Goal: Transaction & Acquisition: Purchase product/service

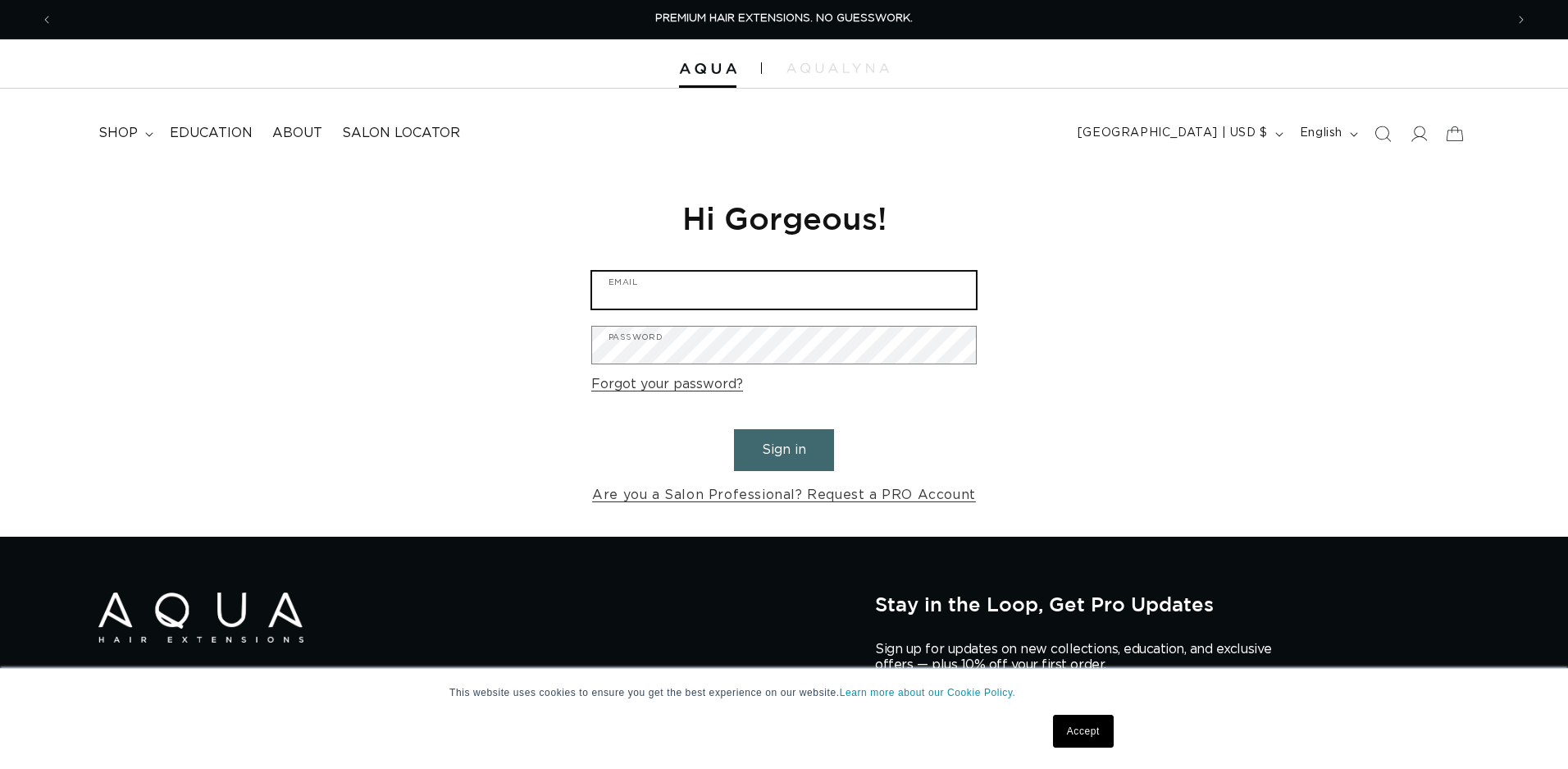
drag, startPoint x: 829, startPoint y: 285, endPoint x: 123, endPoint y: 19, distance: 754.4
click at [827, 284] on input "Email" at bounding box center [784, 290] width 383 height 37
type input "njbruno24@gmail.com"
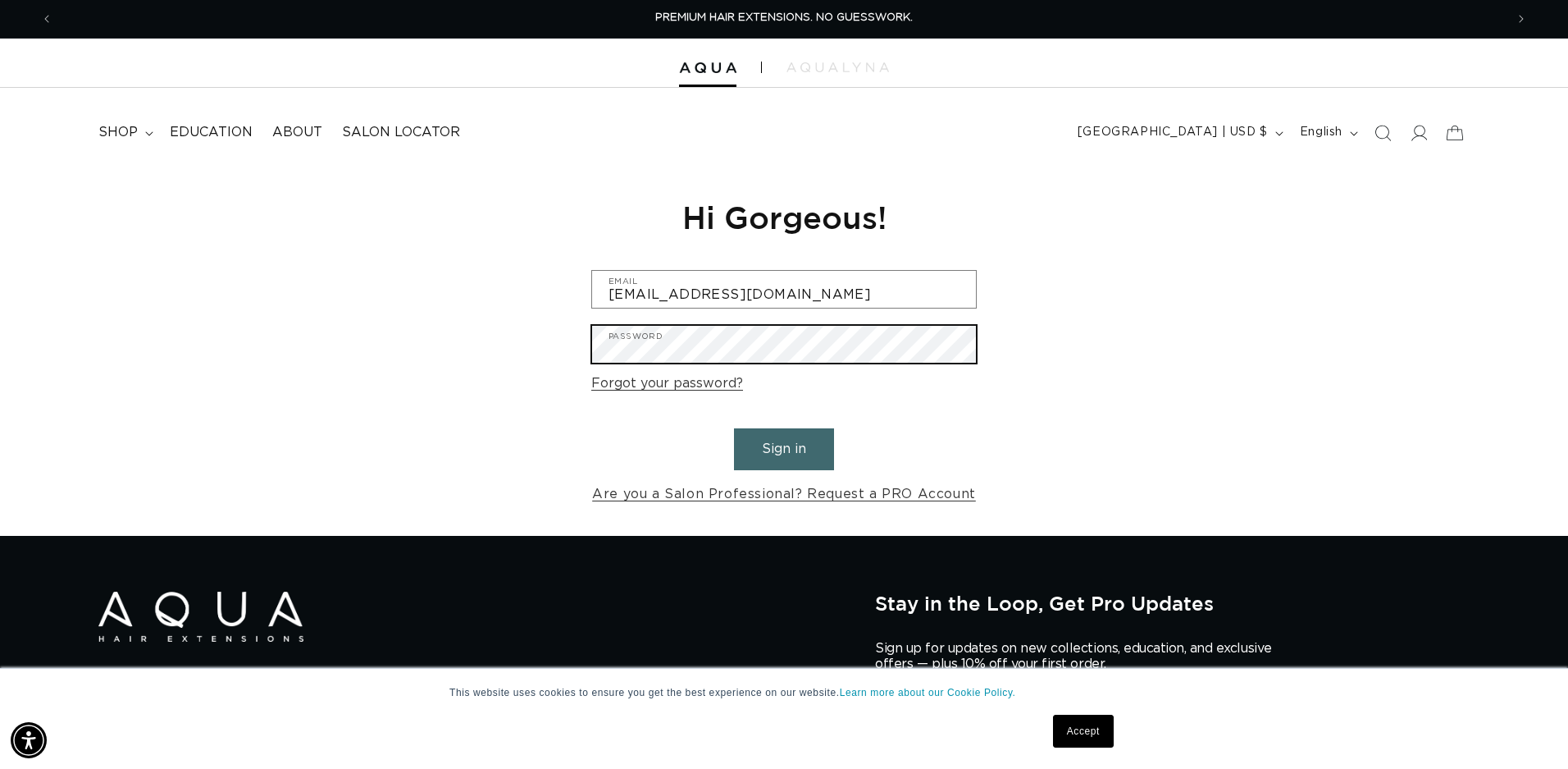
click at [784, 446] on button "Sign in" at bounding box center [784, 448] width 100 height 41
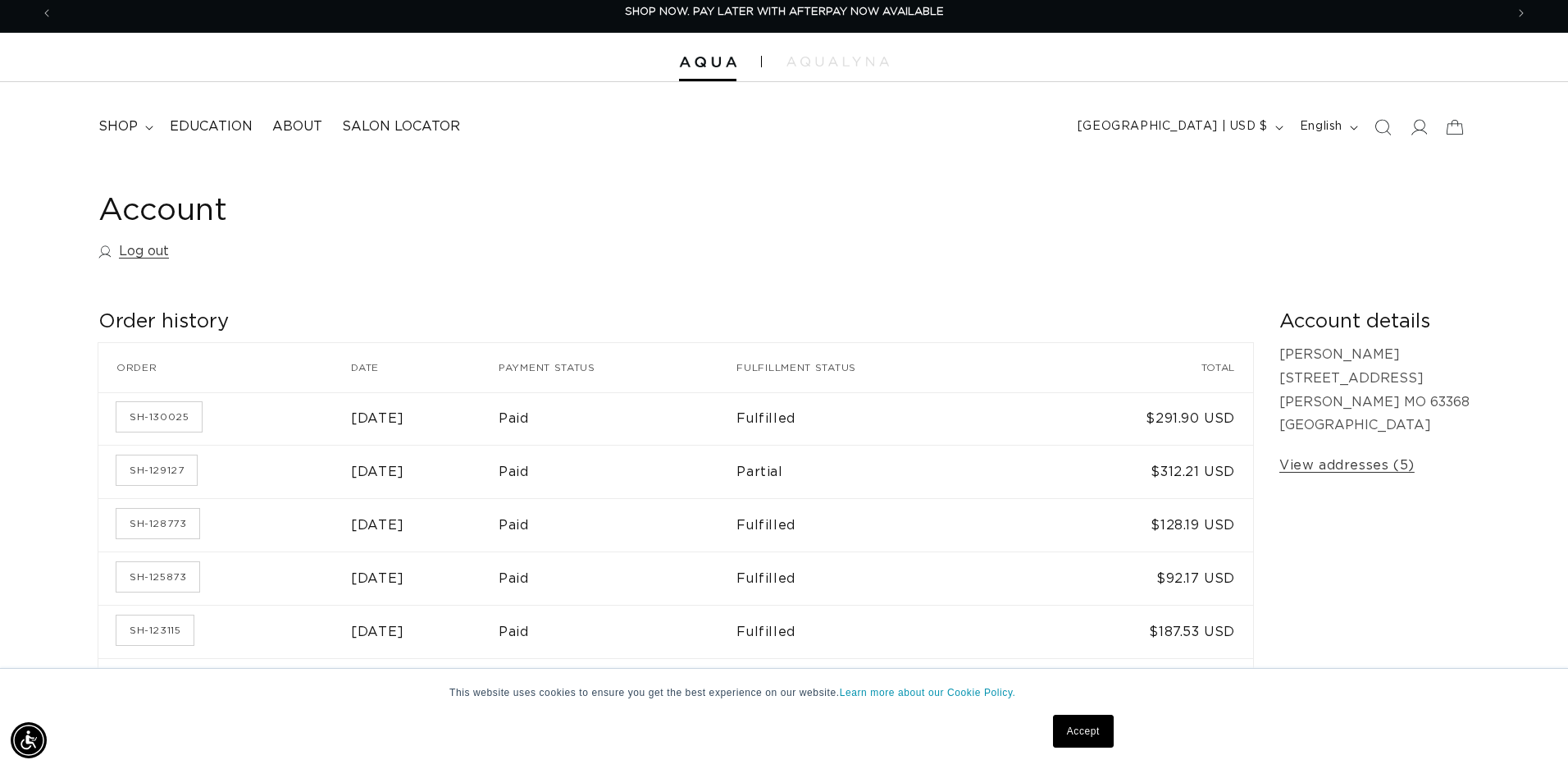
scroll to position [5, 1]
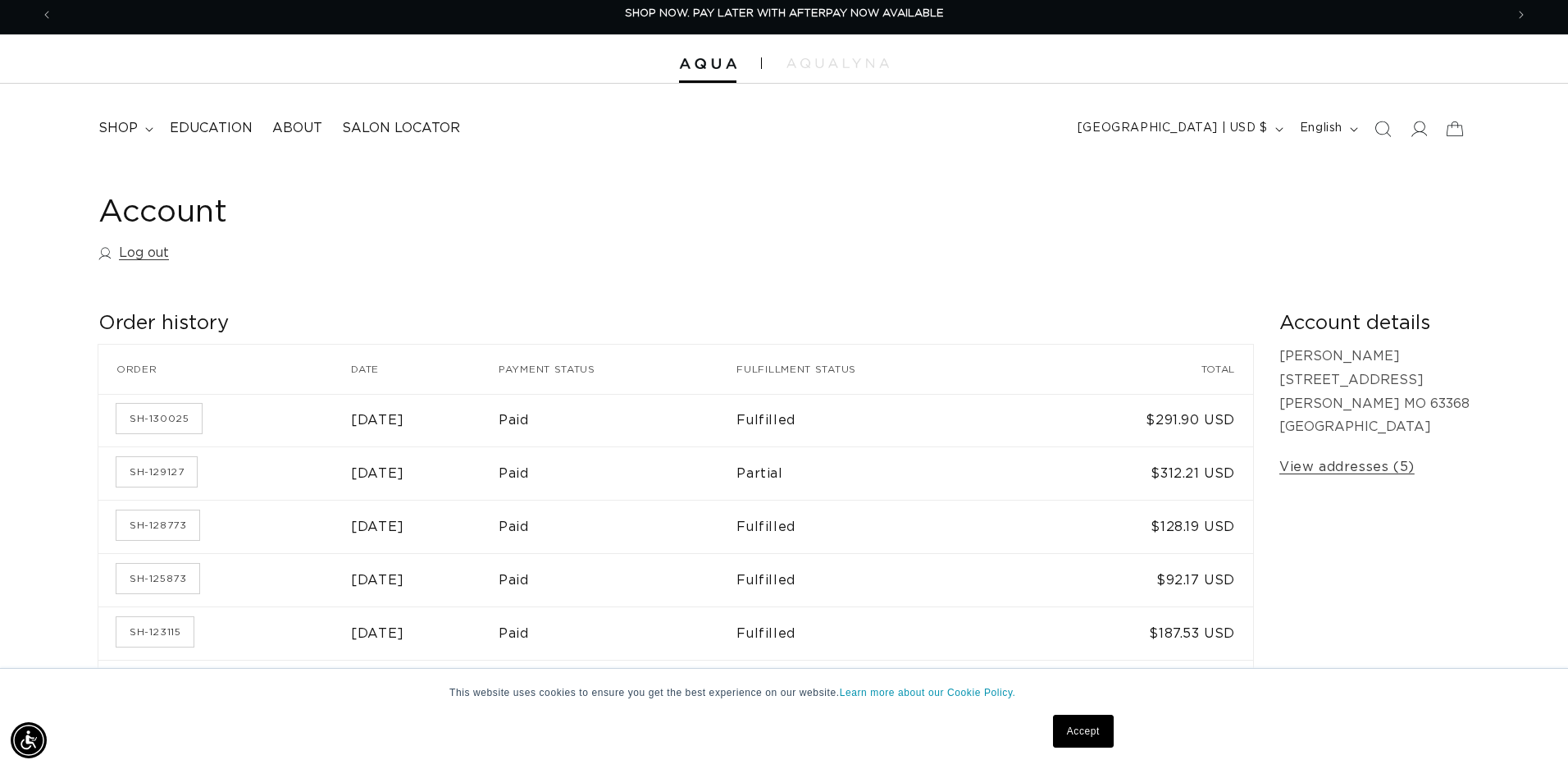
click at [1448, 126] on icon at bounding box center [1454, 128] width 36 height 36
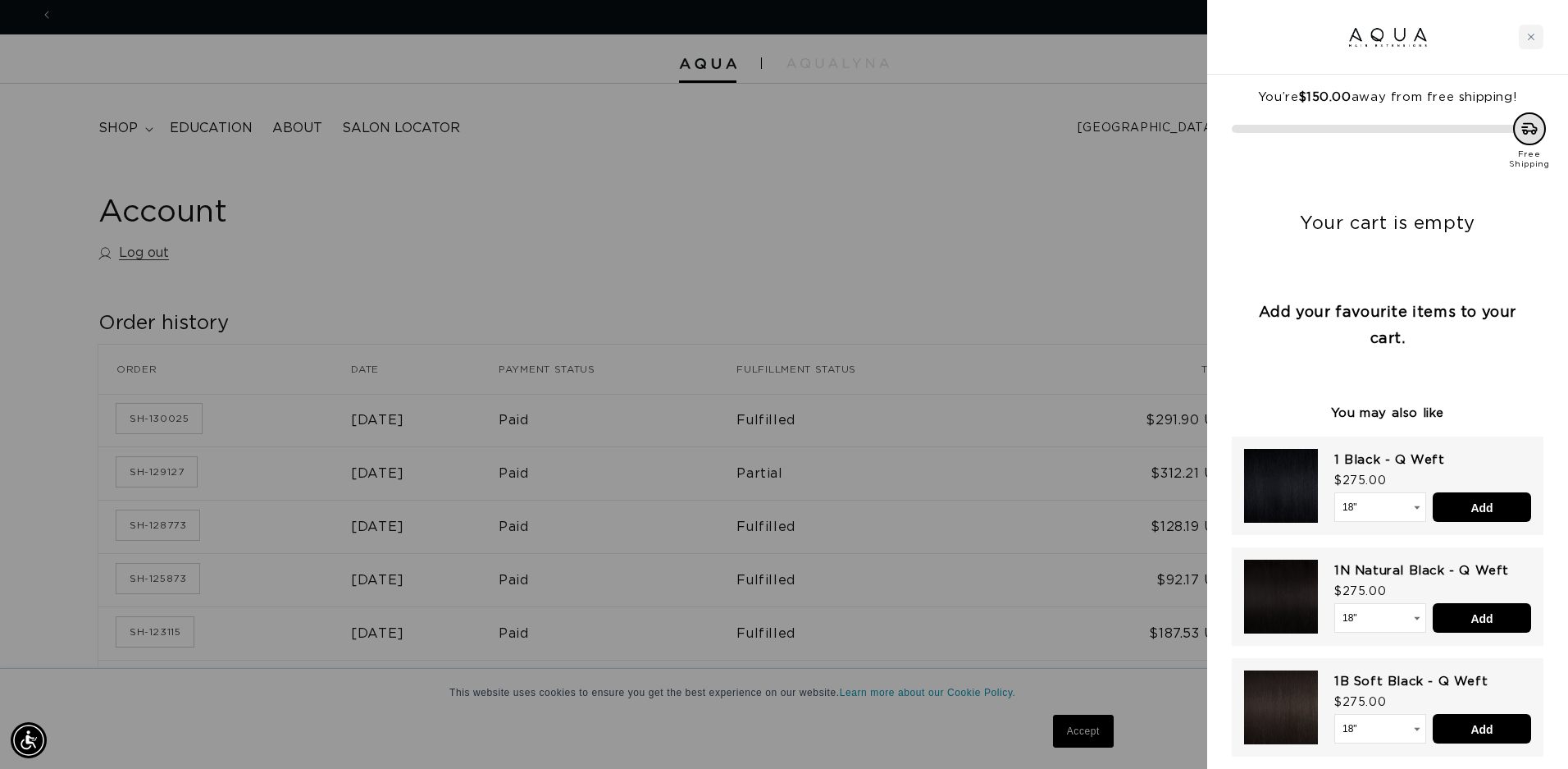
scroll to position [0, 2903]
click at [857, 160] on div at bounding box center [784, 384] width 1568 height 769
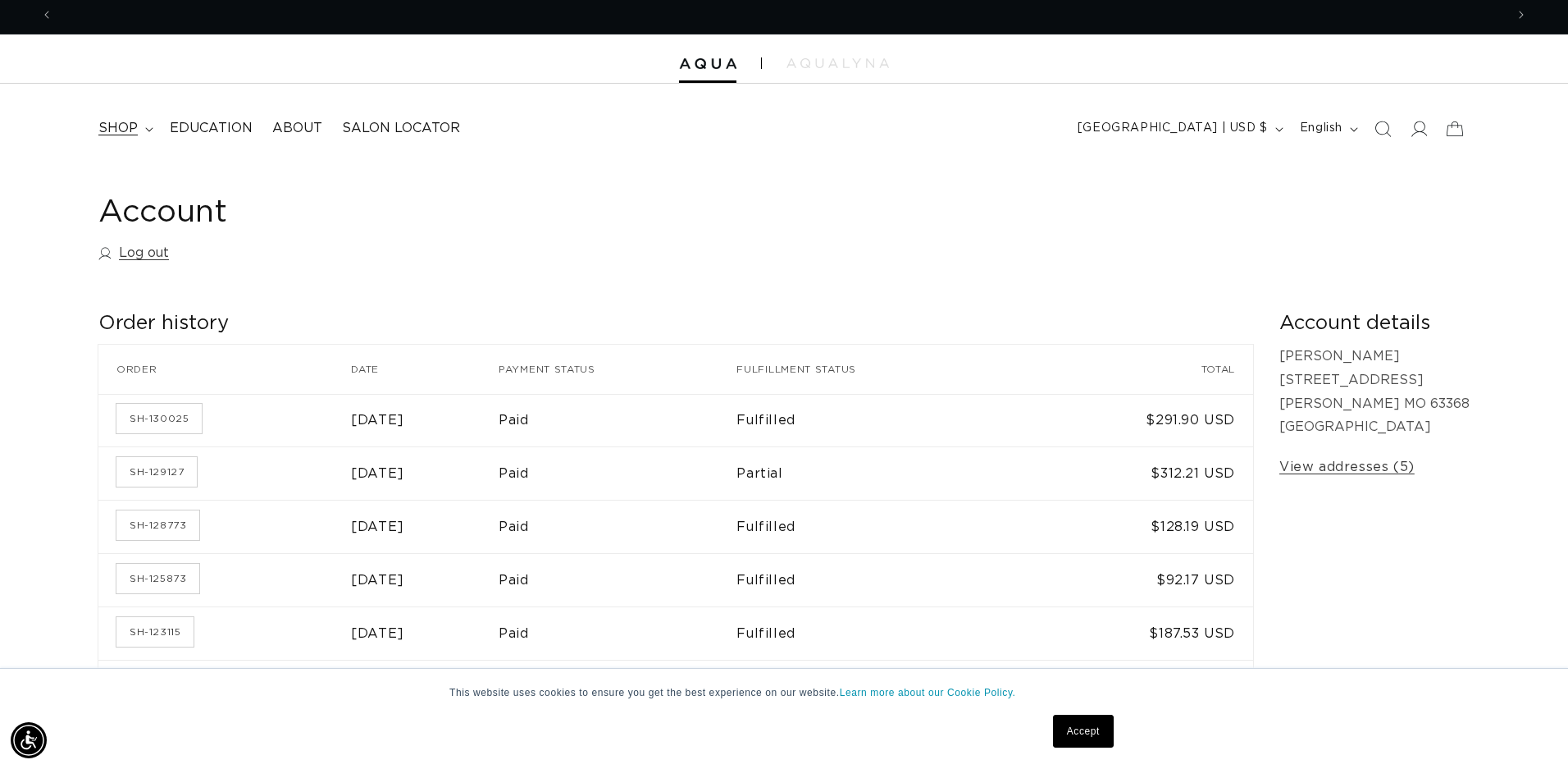
scroll to position [0, 0]
click at [110, 124] on span "shop" at bounding box center [118, 128] width 39 height 17
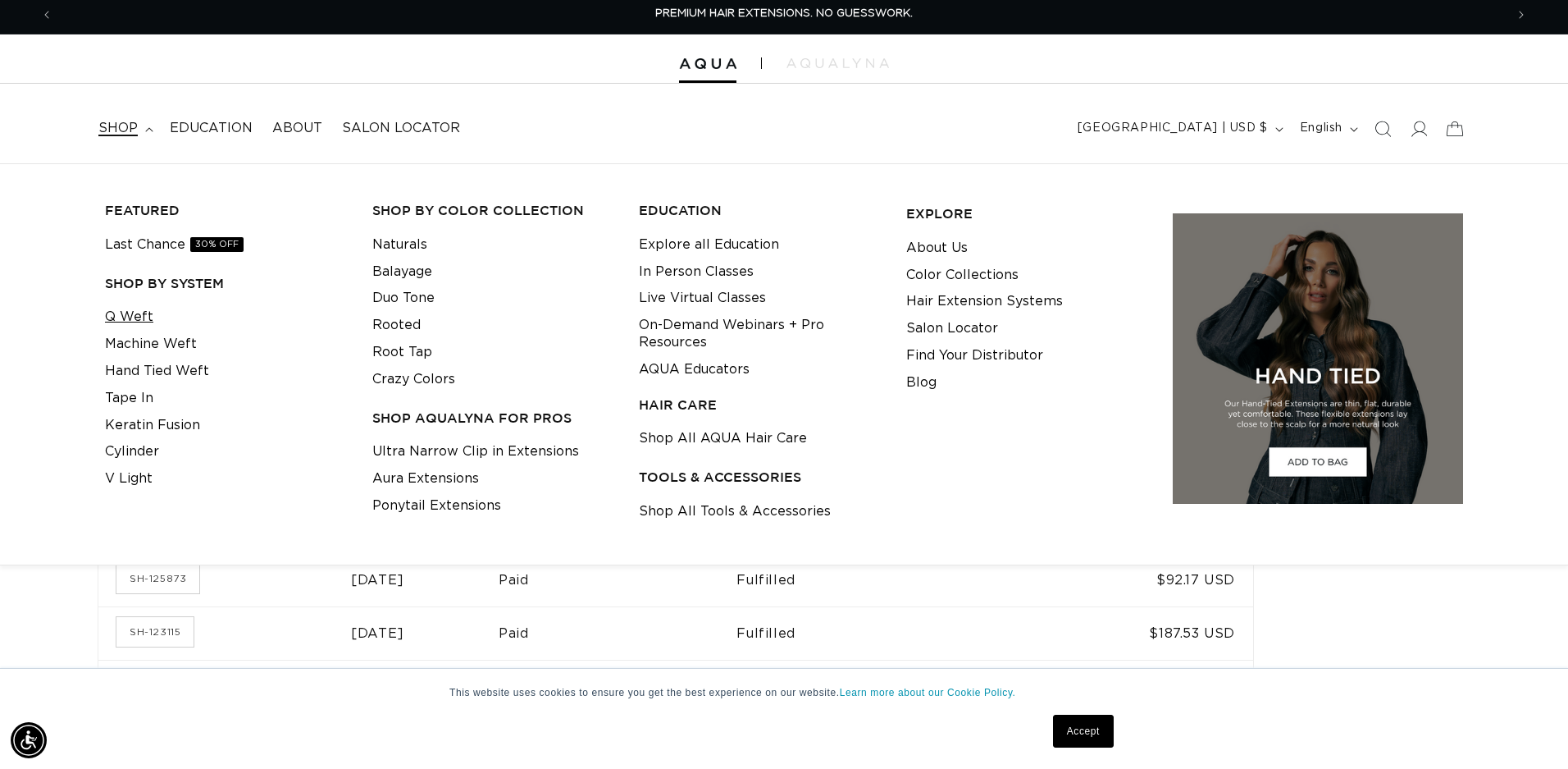
click at [140, 312] on link "Q Weft" at bounding box center [129, 317] width 48 height 27
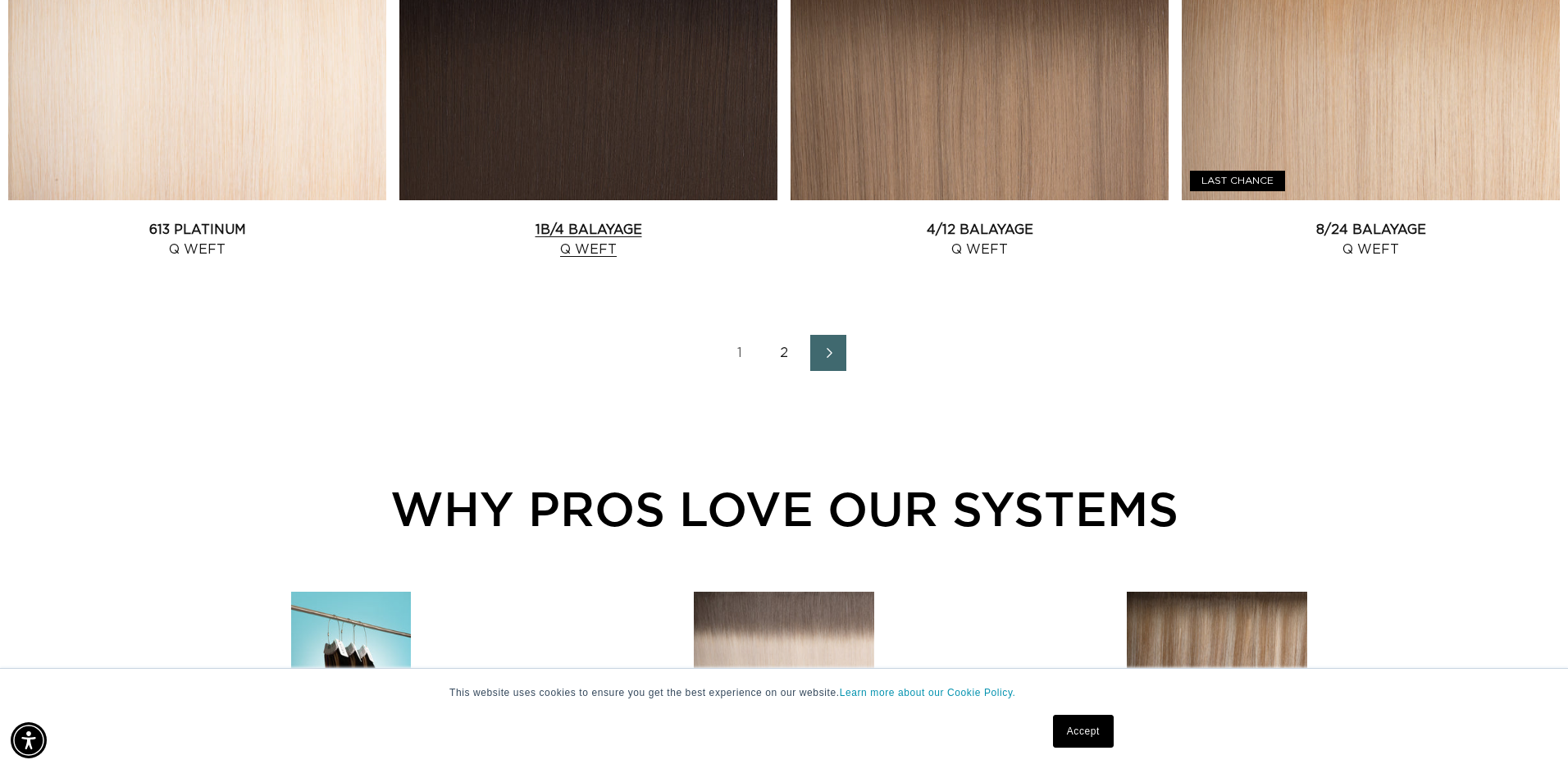
scroll to position [2337, 3]
click at [779, 365] on link "2" at bounding box center [783, 353] width 36 height 36
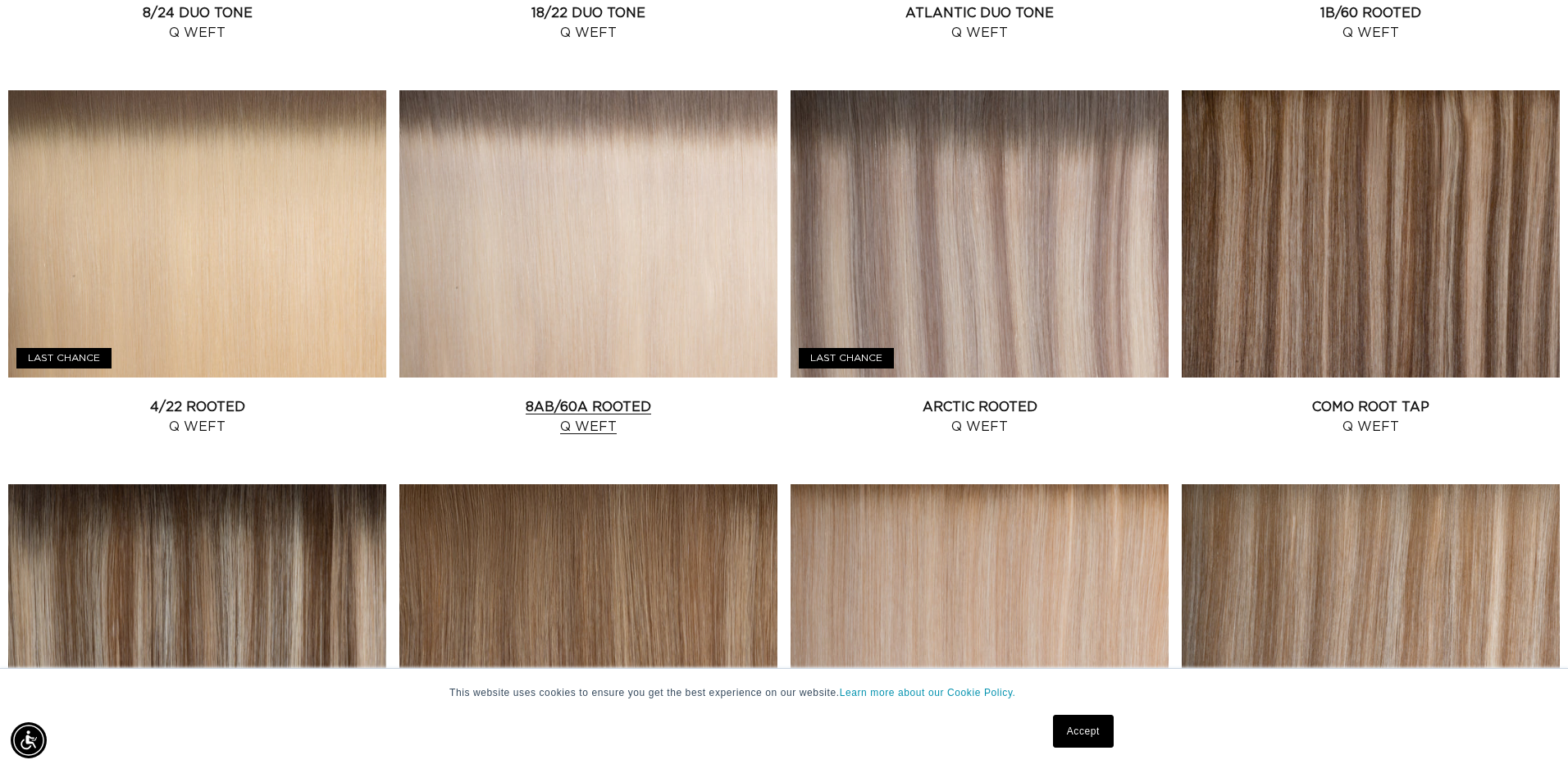
click at [536, 397] on link "8AB/60A Rooted Q Weft" at bounding box center [588, 416] width 378 height 40
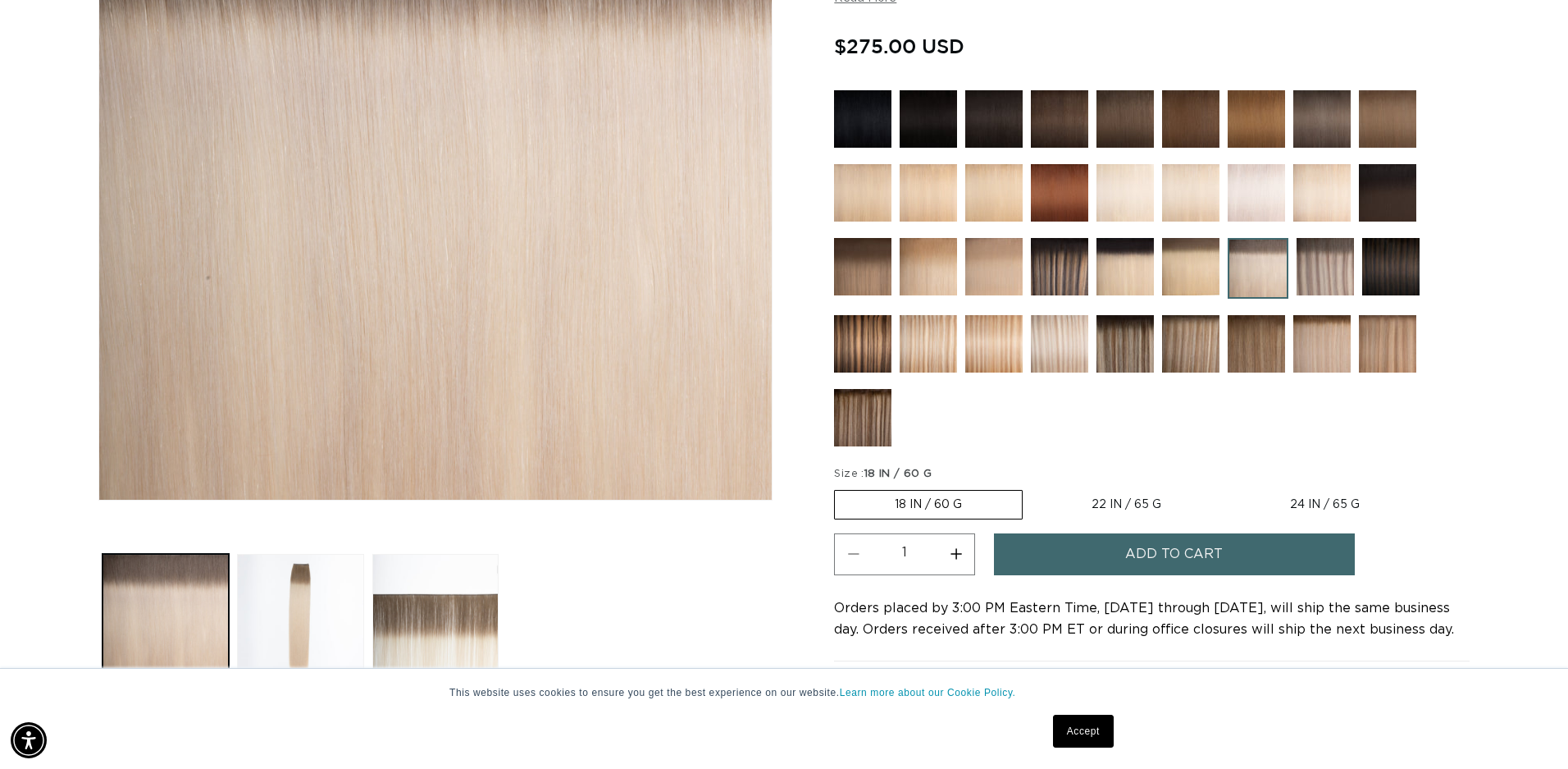
scroll to position [0, 1451]
click at [1110, 547] on button "Add to cart" at bounding box center [1174, 553] width 361 height 41
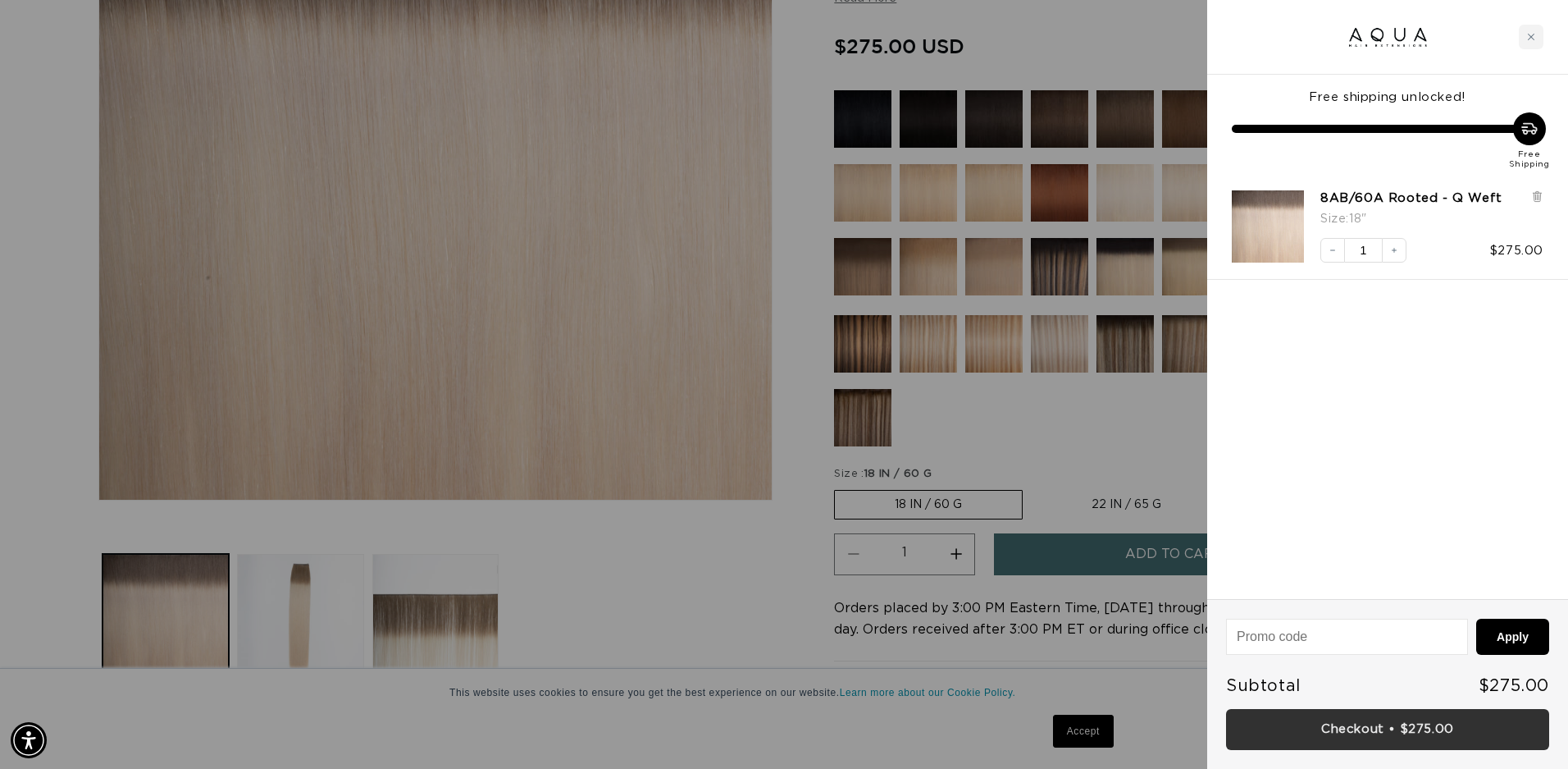
scroll to position [0, 2903]
click at [1297, 736] on link "Checkout • $275.00" at bounding box center [1387, 729] width 323 height 41
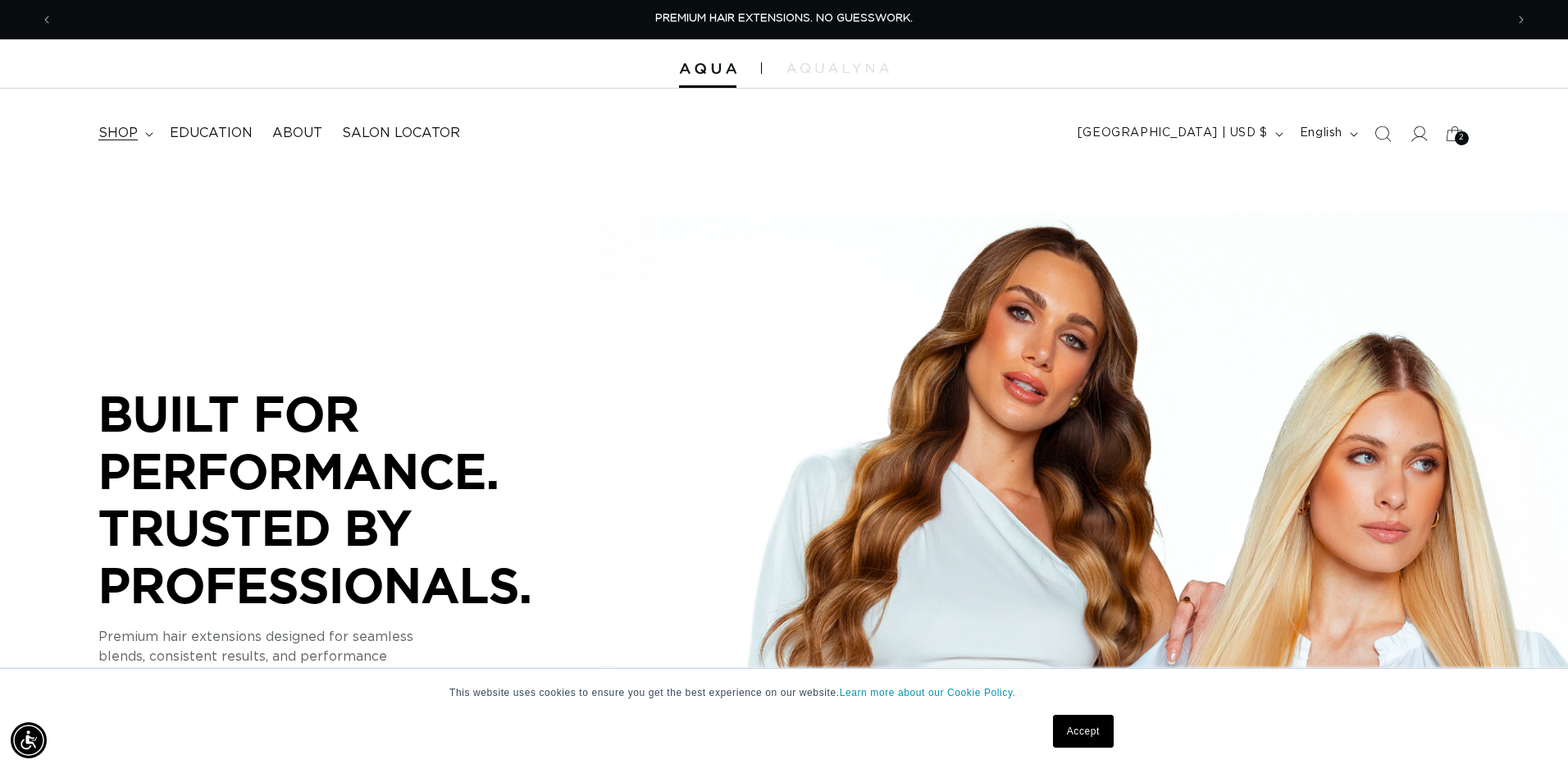
click at [135, 133] on span "shop" at bounding box center [118, 133] width 39 height 17
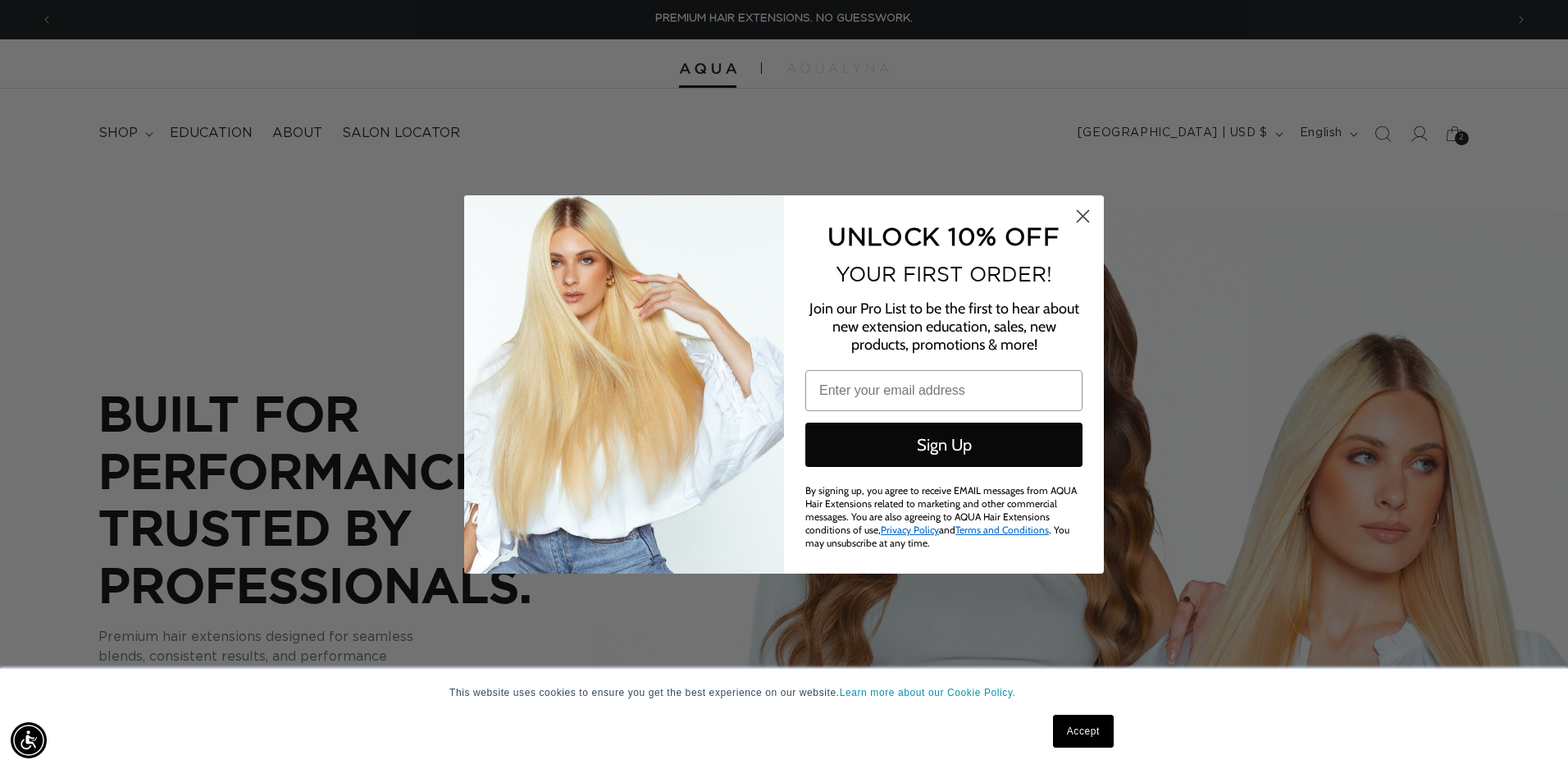
click at [1084, 216] on circle "Close dialog" at bounding box center [1083, 216] width 27 height 27
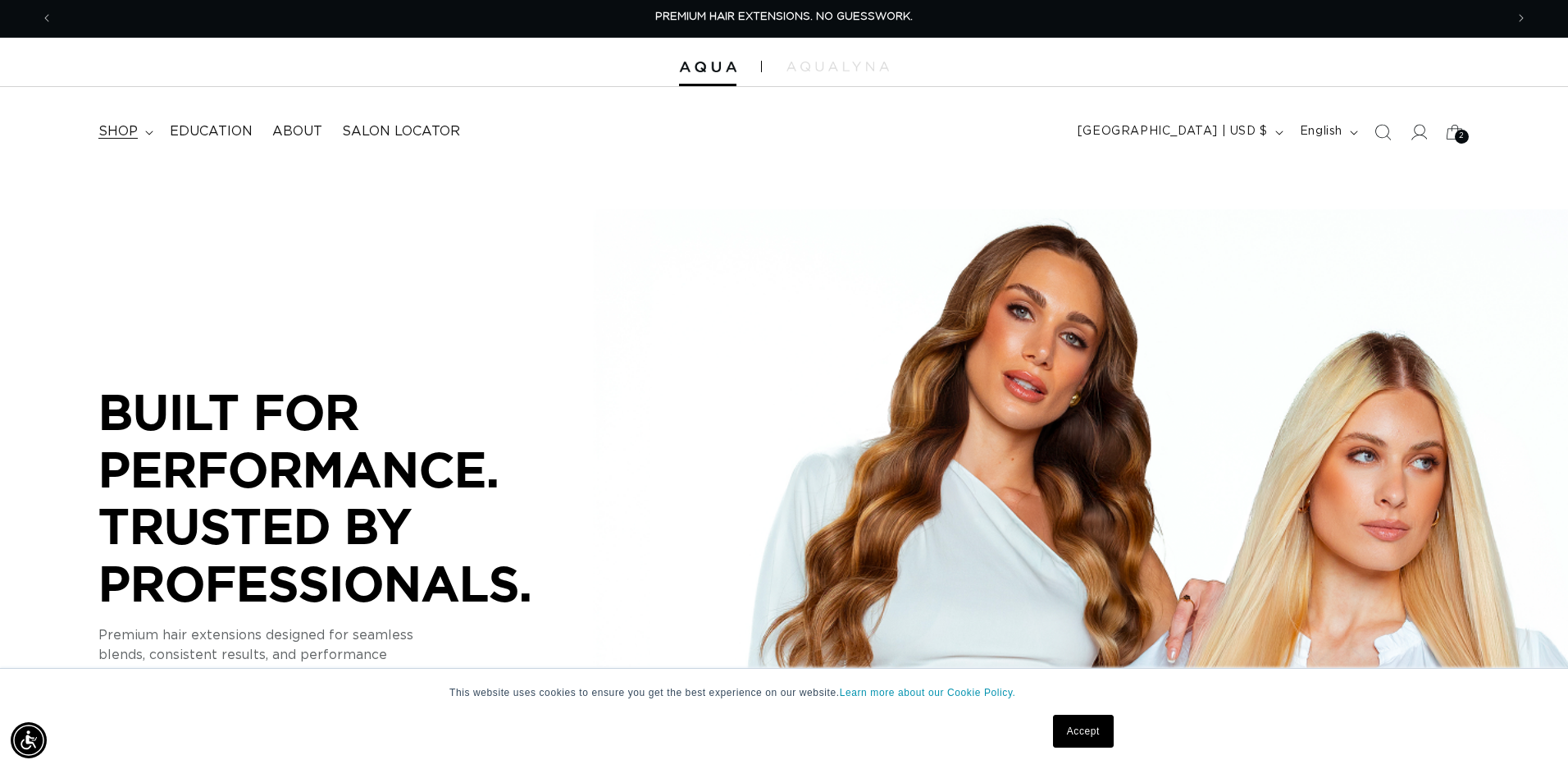
click at [141, 132] on summary "shop" at bounding box center [124, 131] width 71 height 37
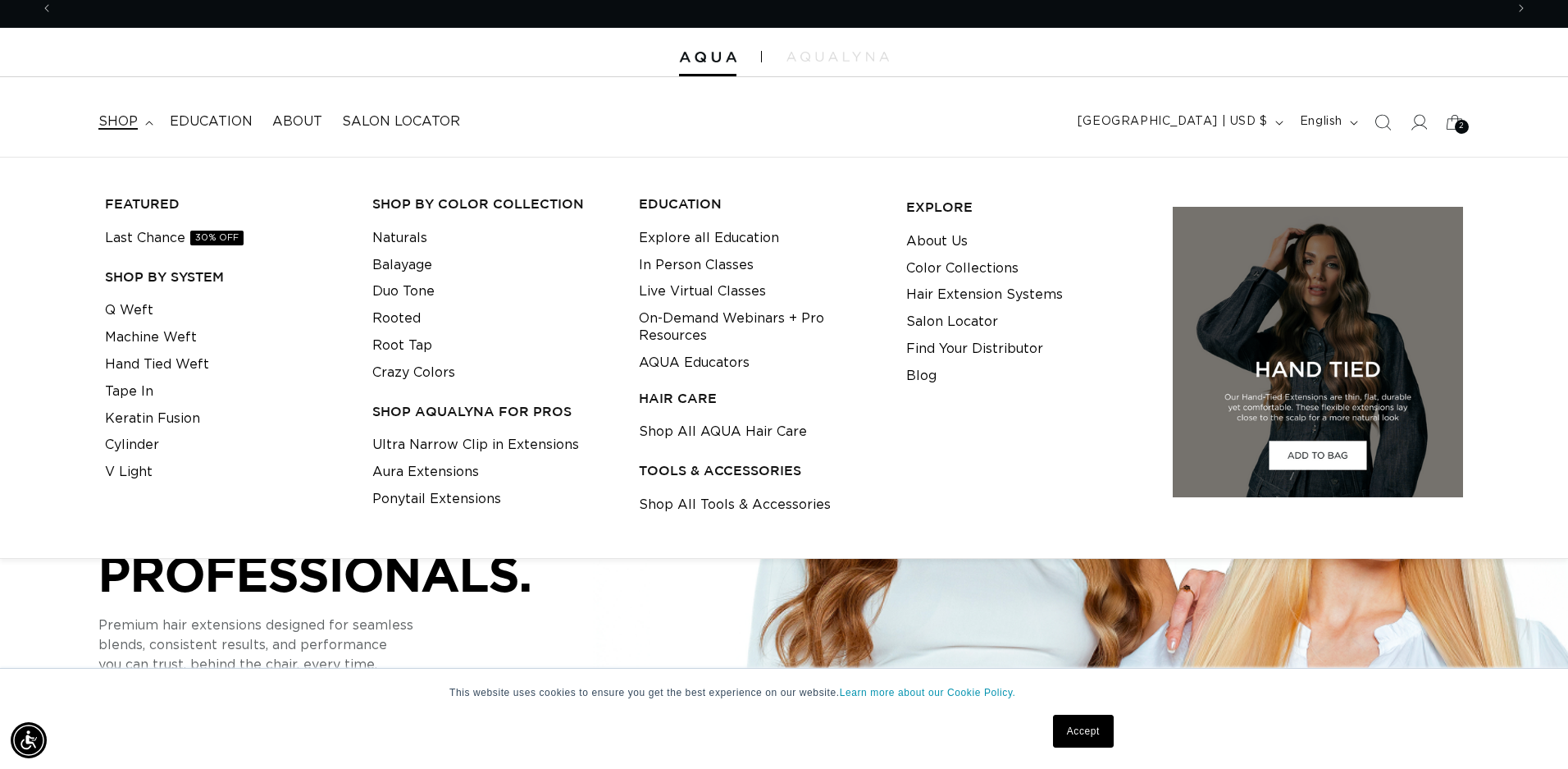
scroll to position [0, 2903]
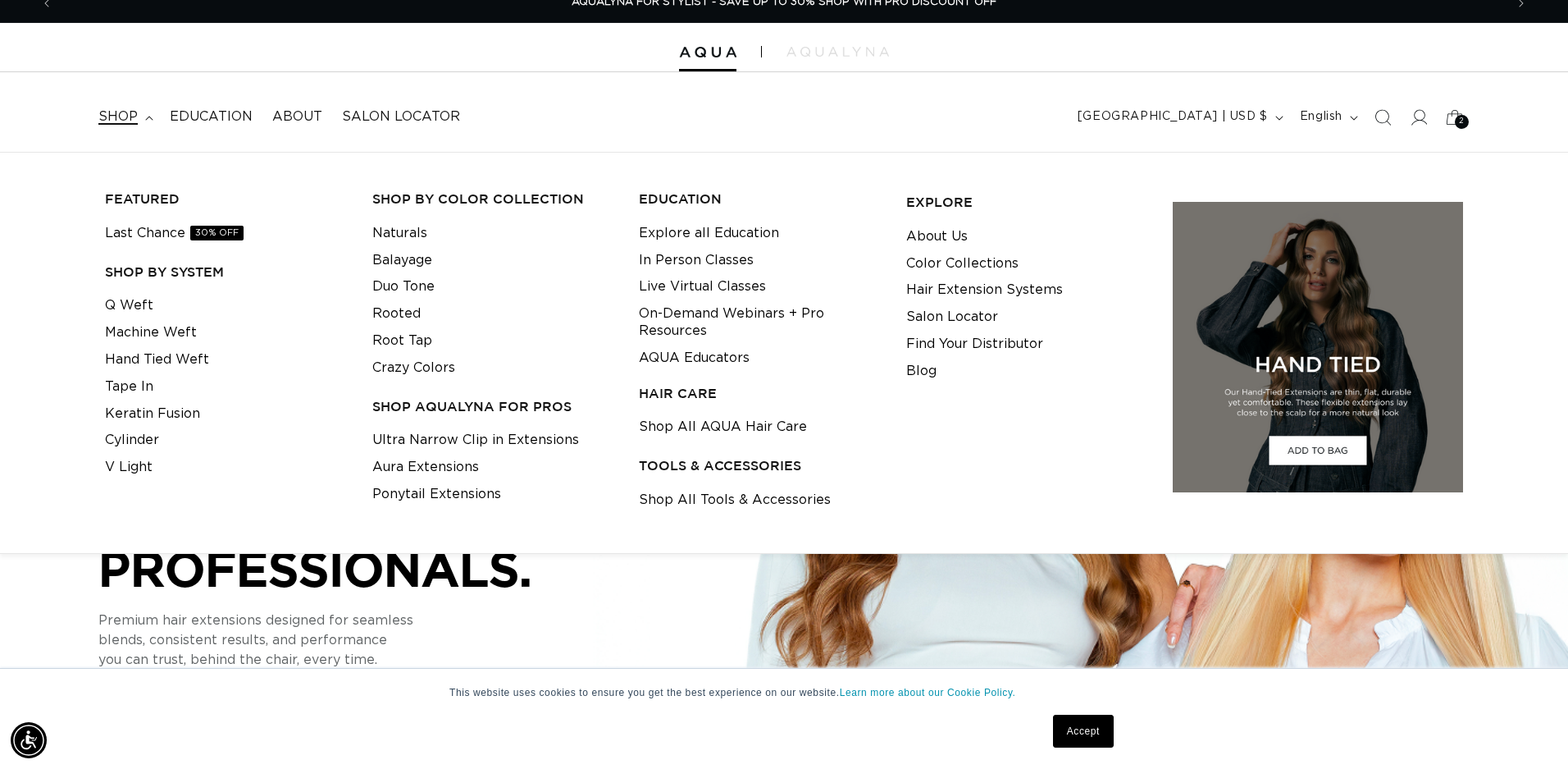
click at [148, 119] on summary "shop" at bounding box center [124, 117] width 71 height 37
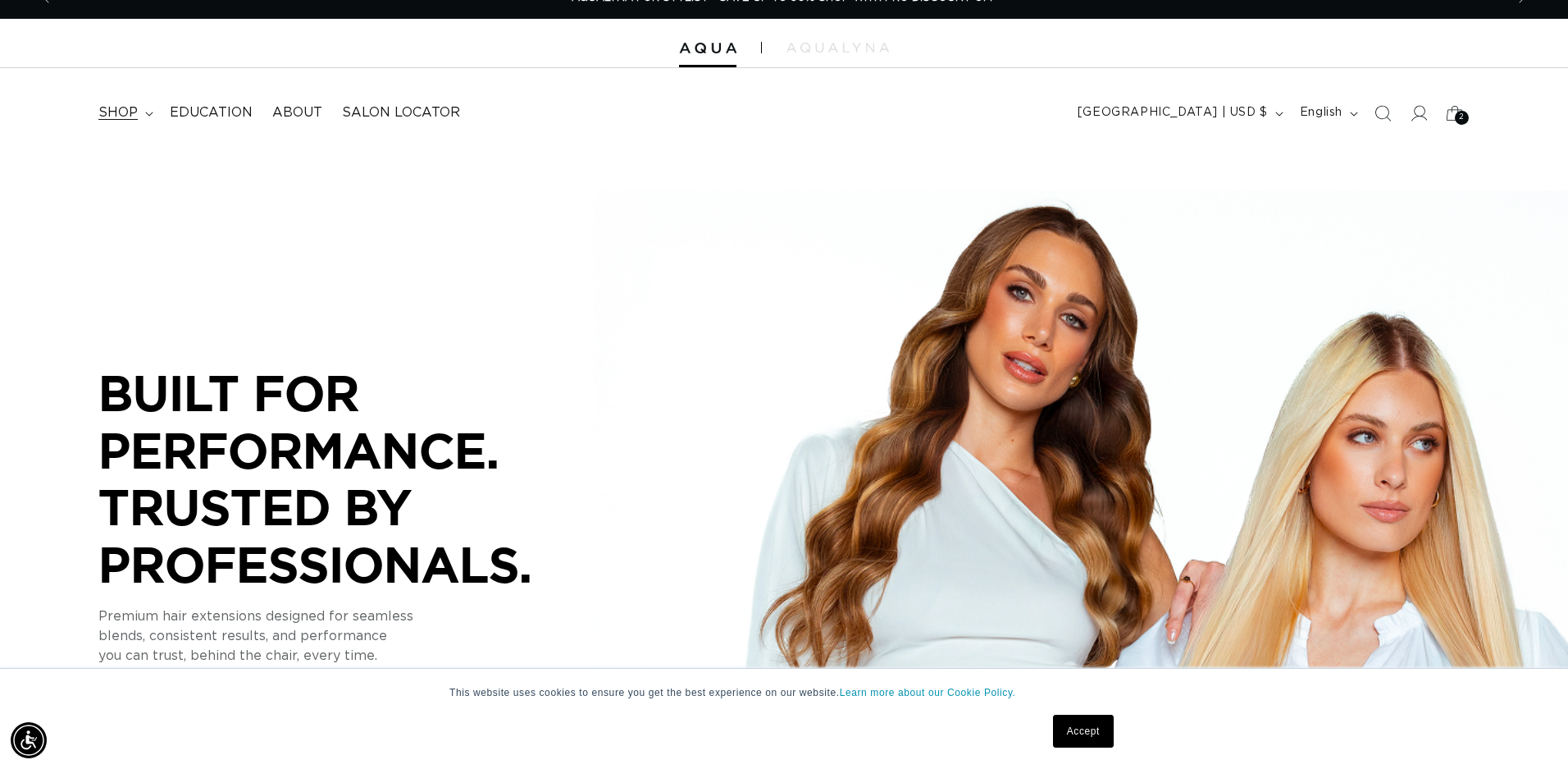
click at [148, 119] on summary "shop" at bounding box center [124, 113] width 71 height 37
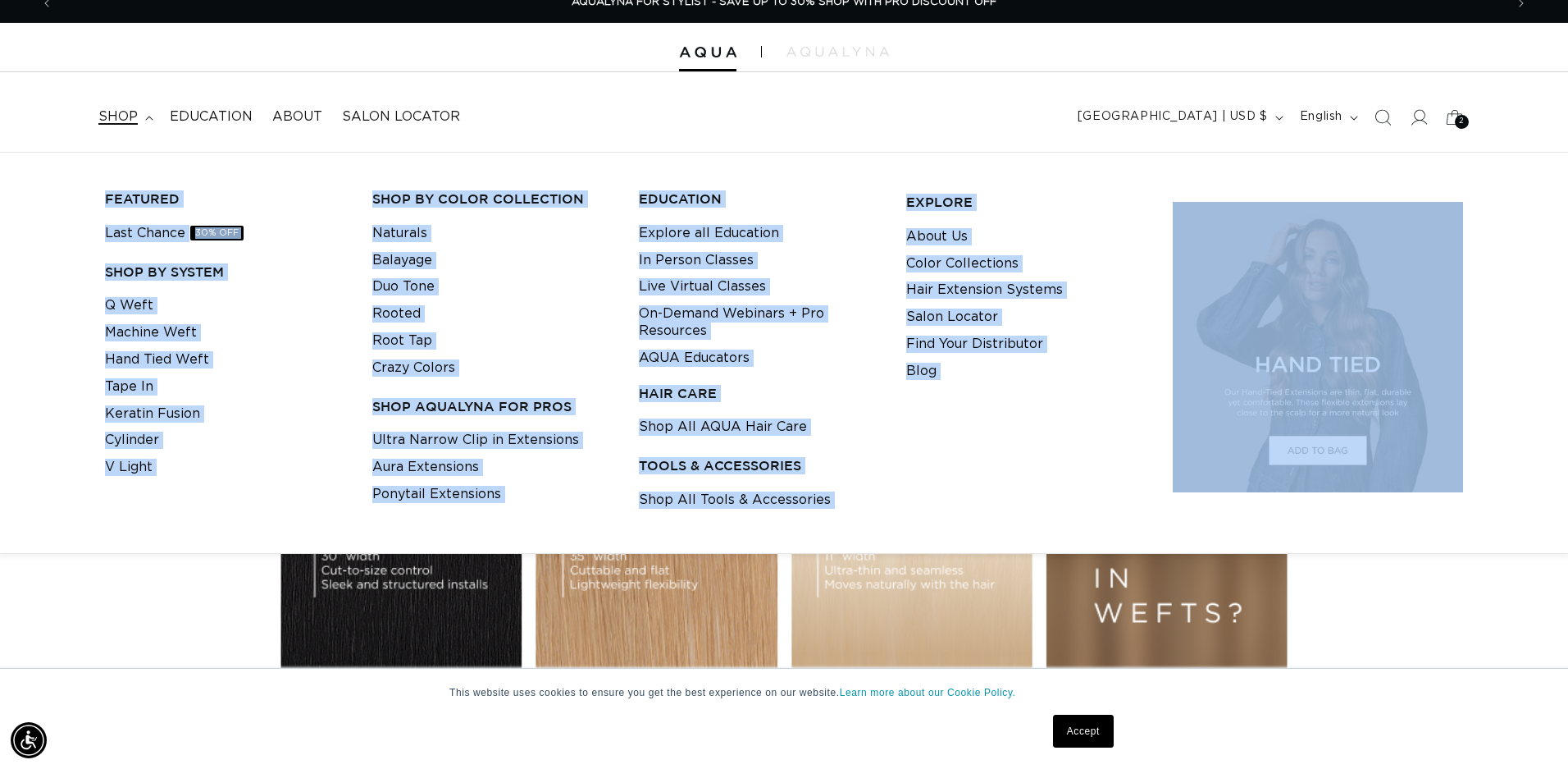
click at [148, 119] on icon at bounding box center [149, 118] width 9 height 5
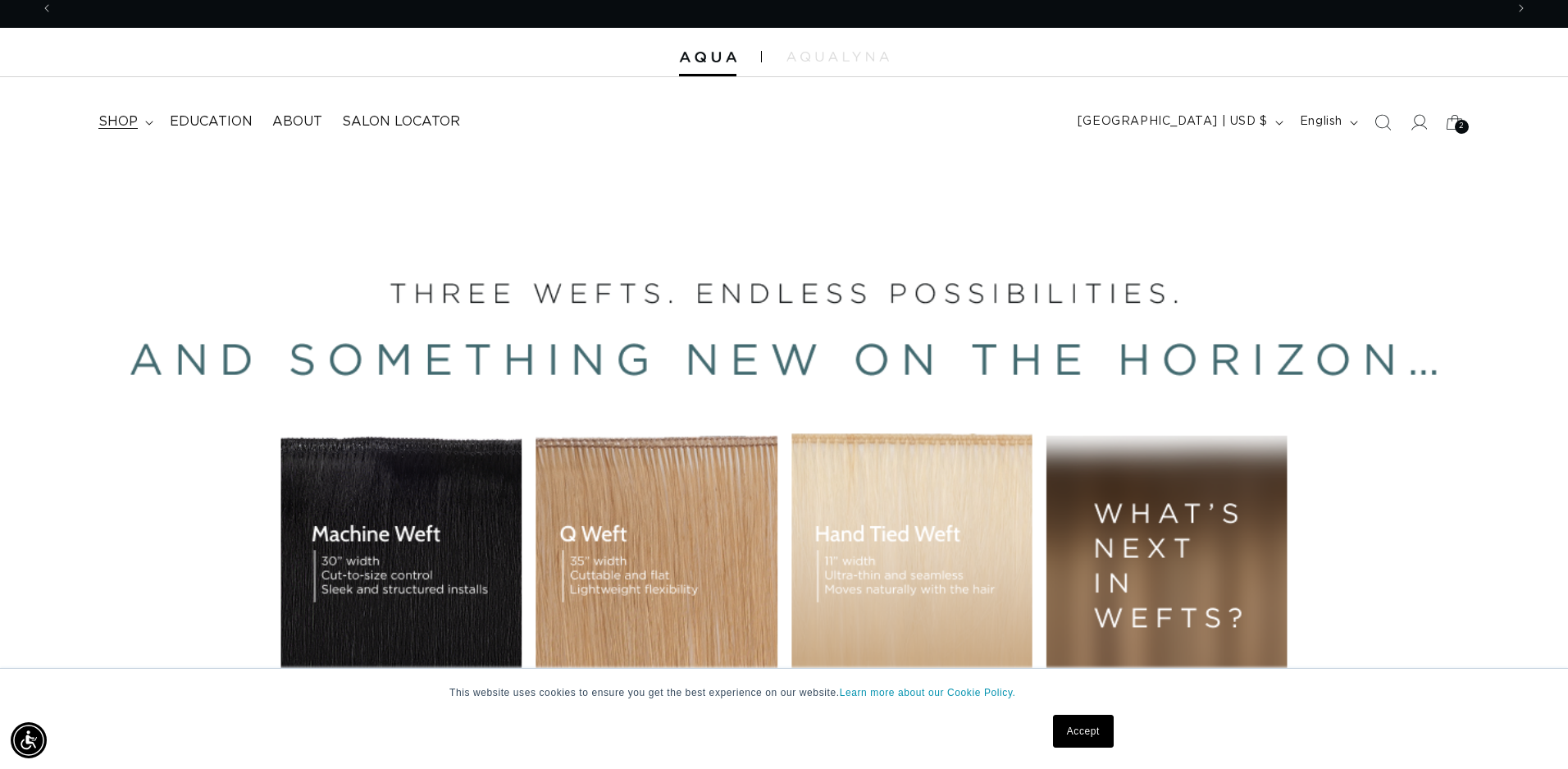
scroll to position [14, 0]
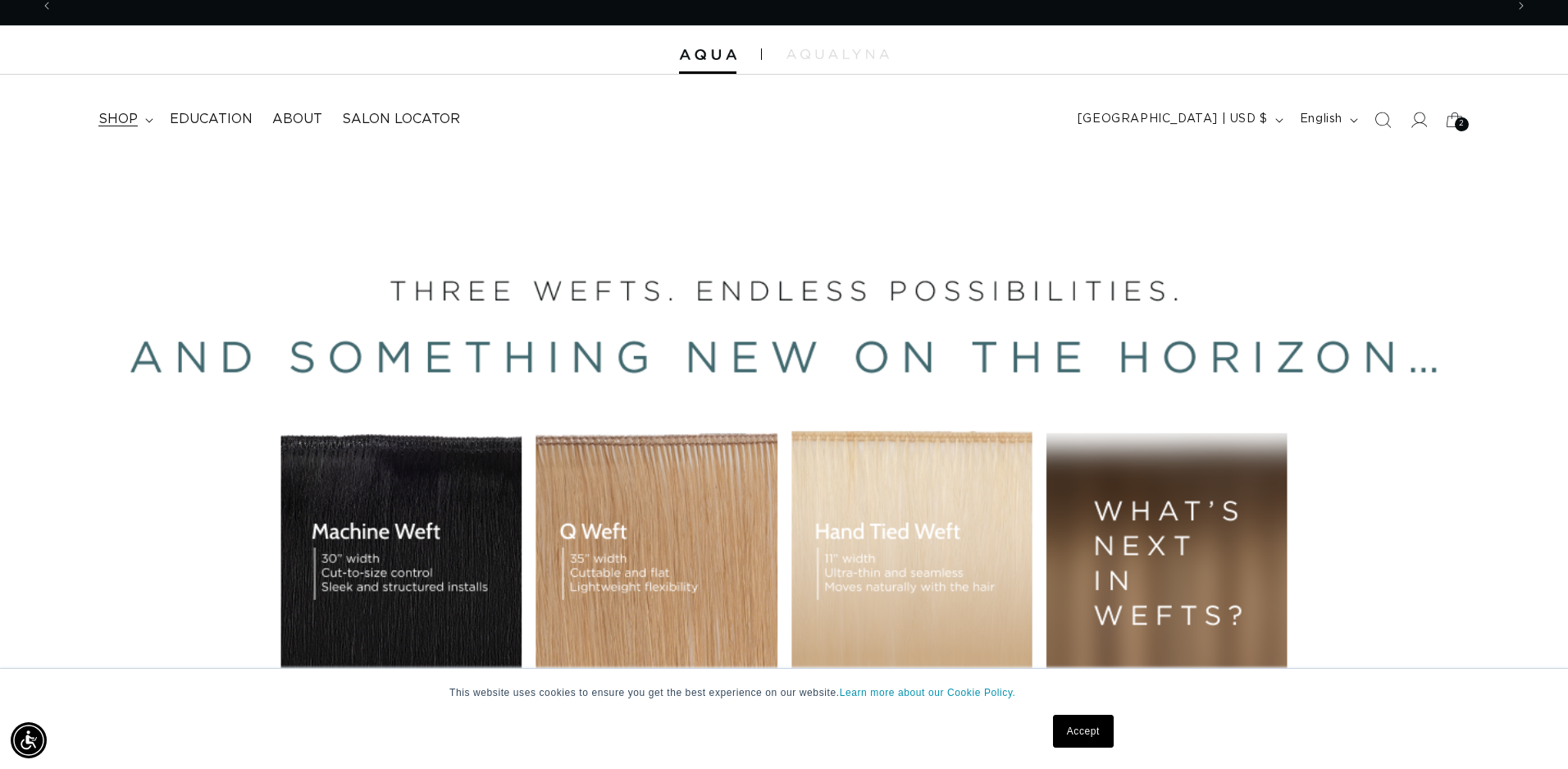
click at [148, 119] on icon at bounding box center [149, 120] width 9 height 5
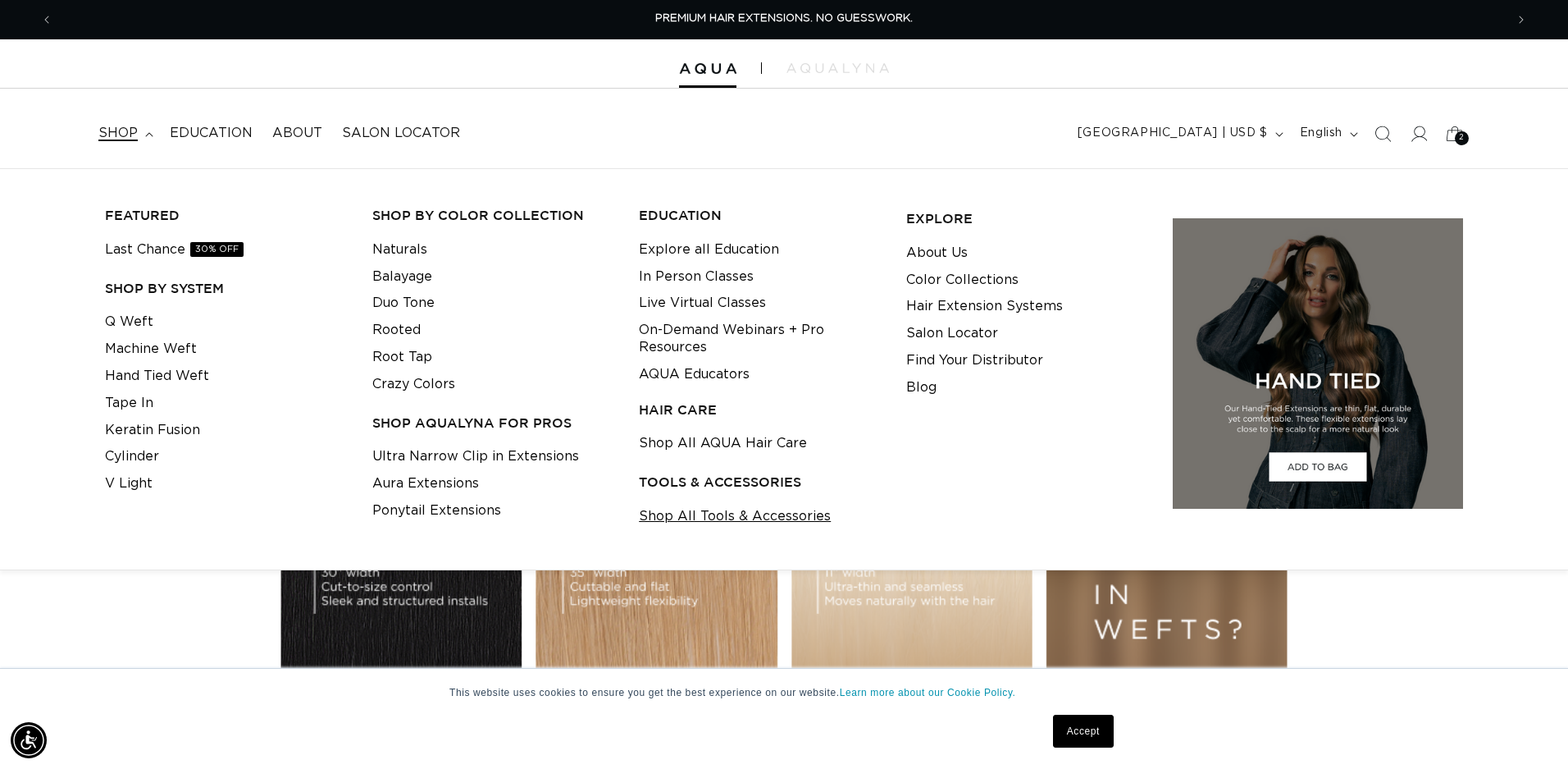
scroll to position [3, 1]
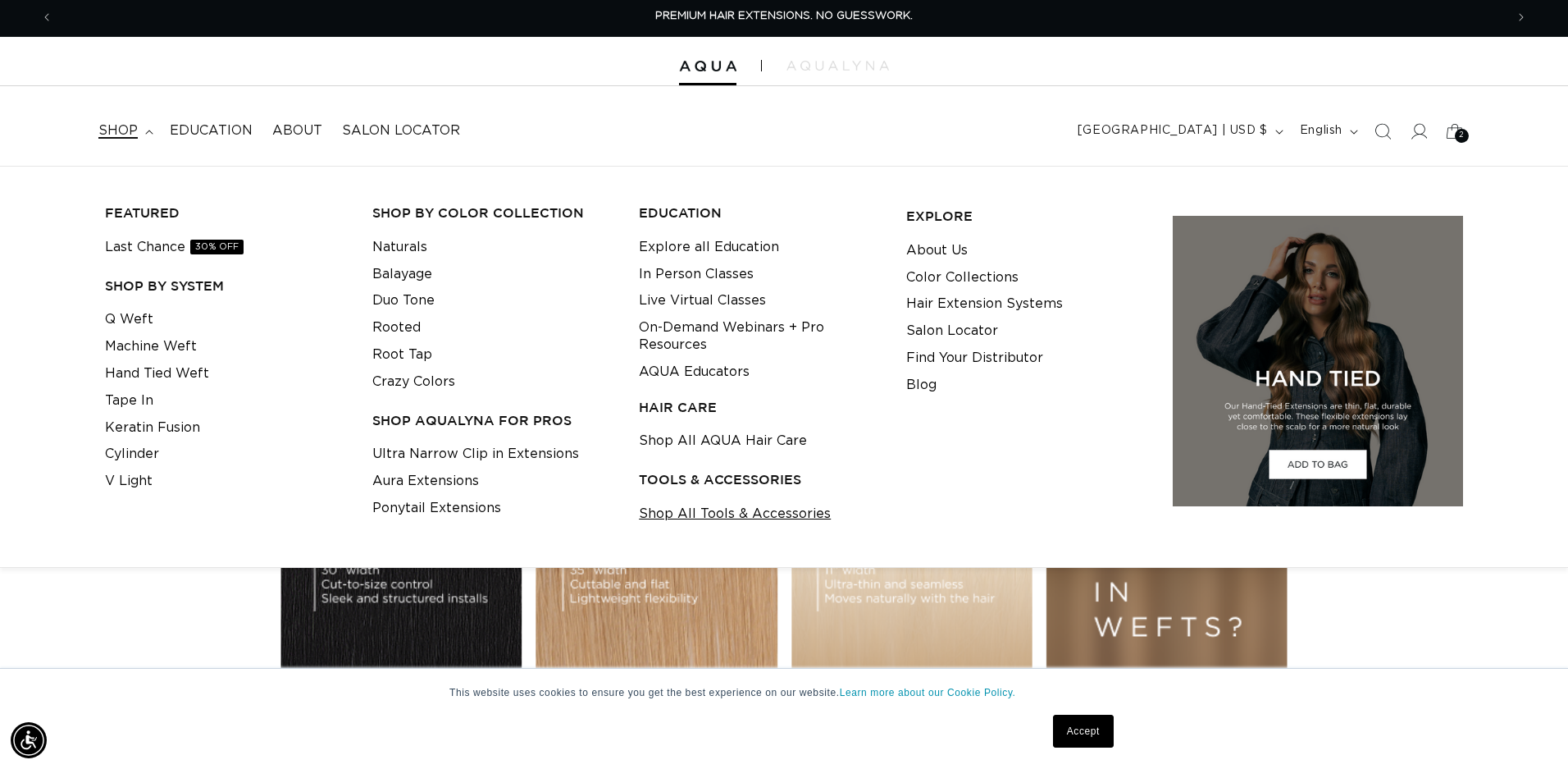
click at [718, 511] on link "Shop All Tools & Accessories" at bounding box center [734, 514] width 192 height 27
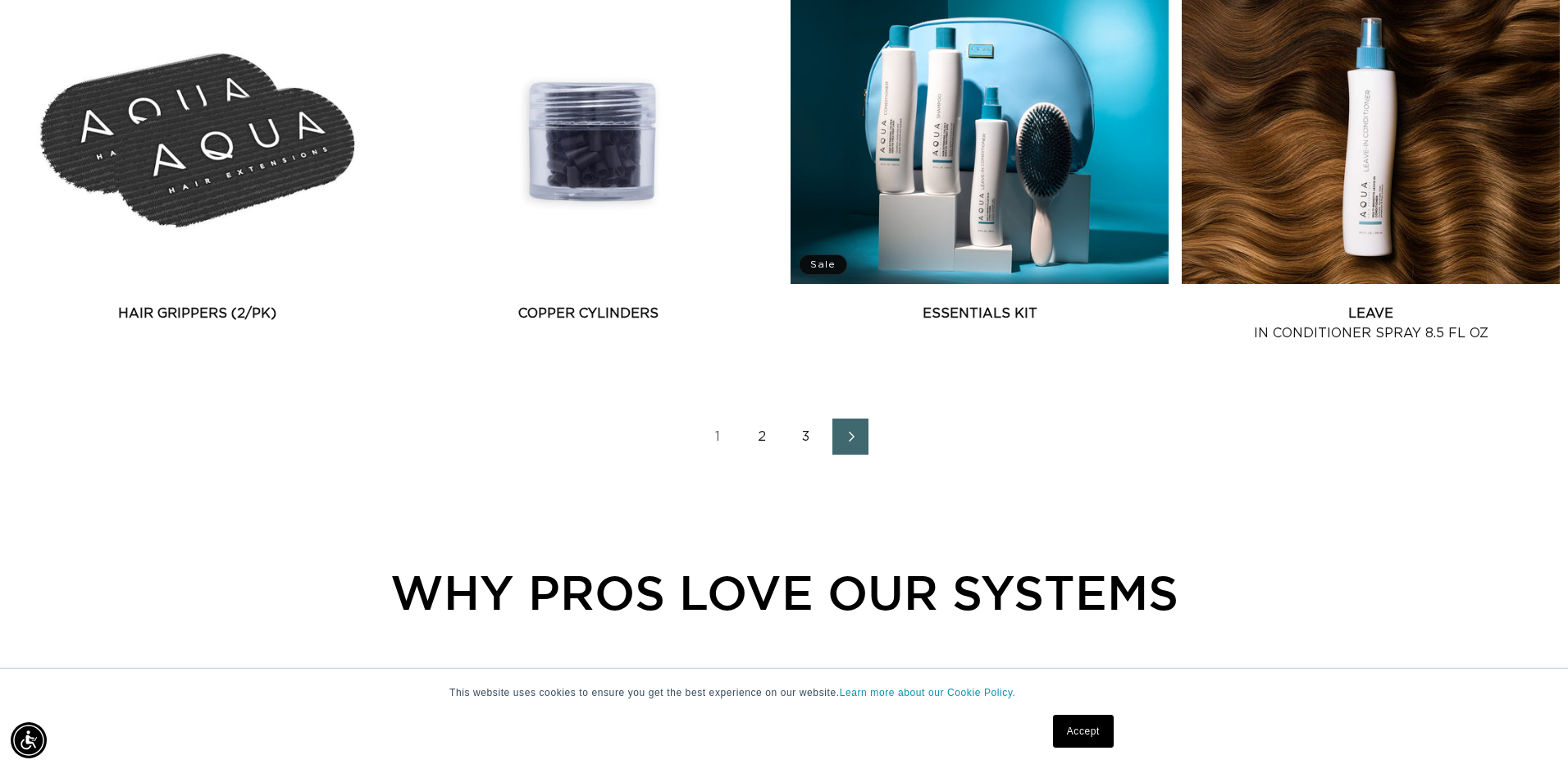
scroll to position [0, 2903]
click at [759, 454] on link "2" at bounding box center [761, 436] width 36 height 36
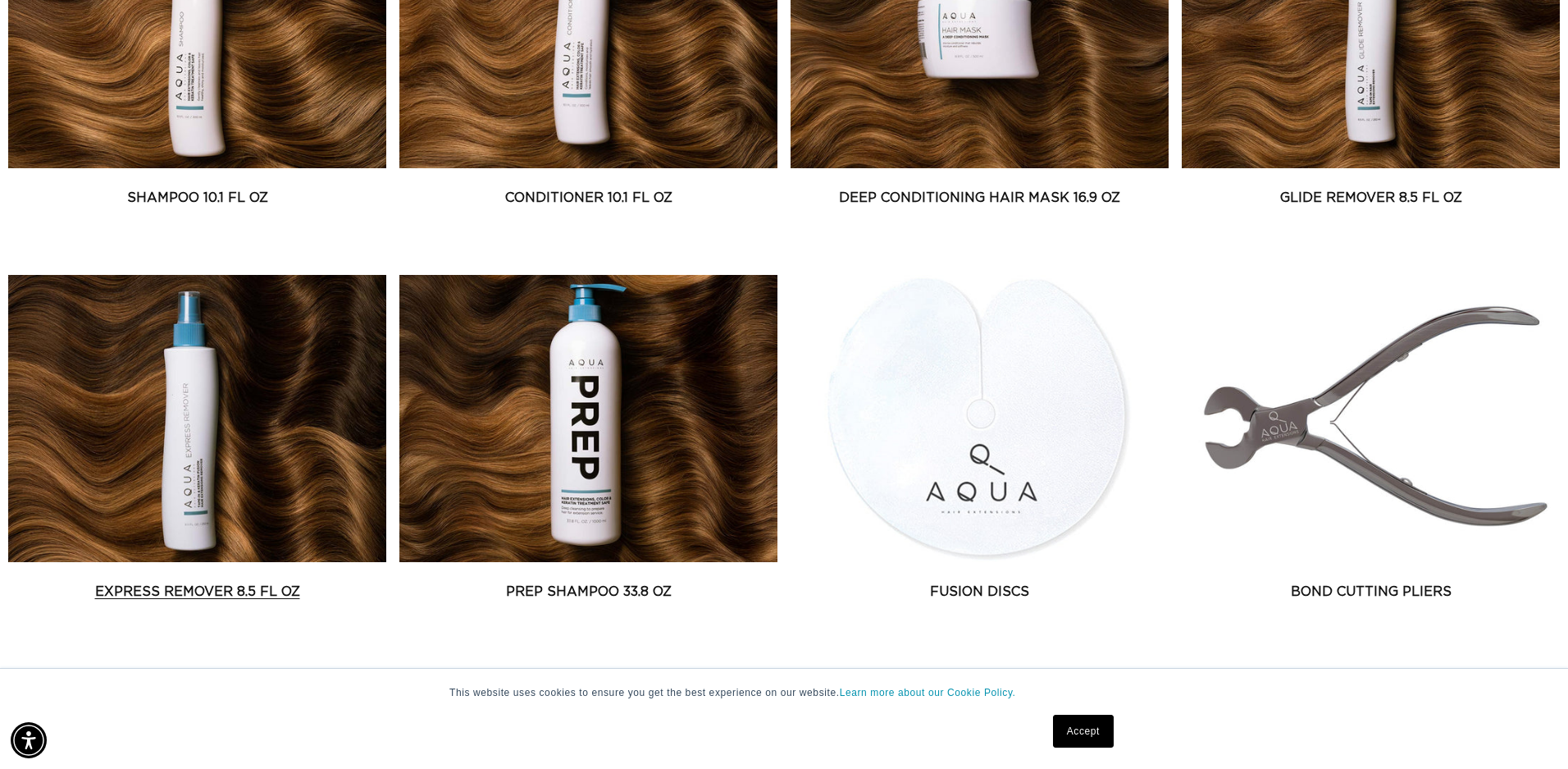
scroll to position [860, 0]
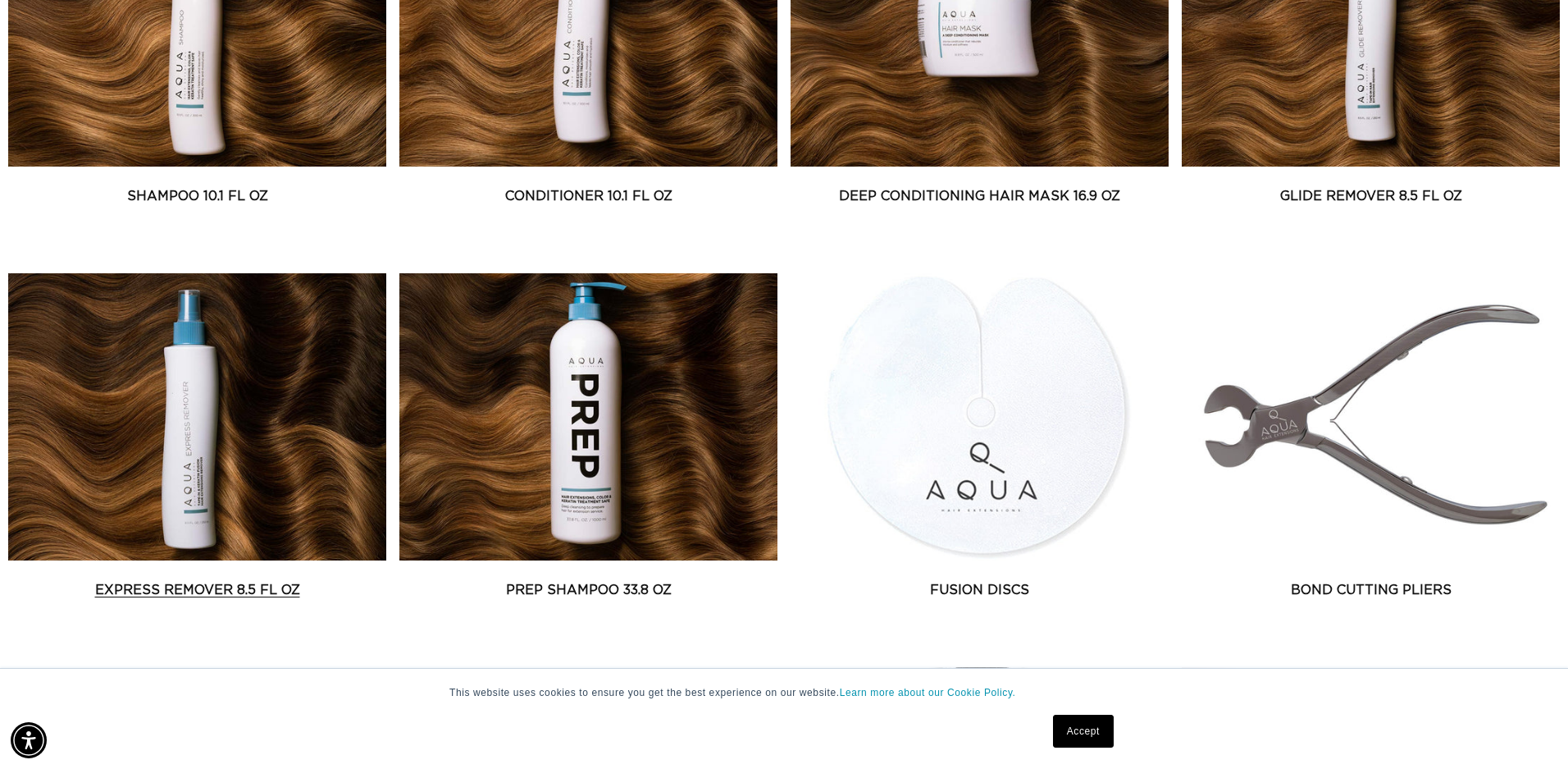
click at [236, 580] on link "Express Remover 8.5 fl oz" at bounding box center [197, 590] width 378 height 19
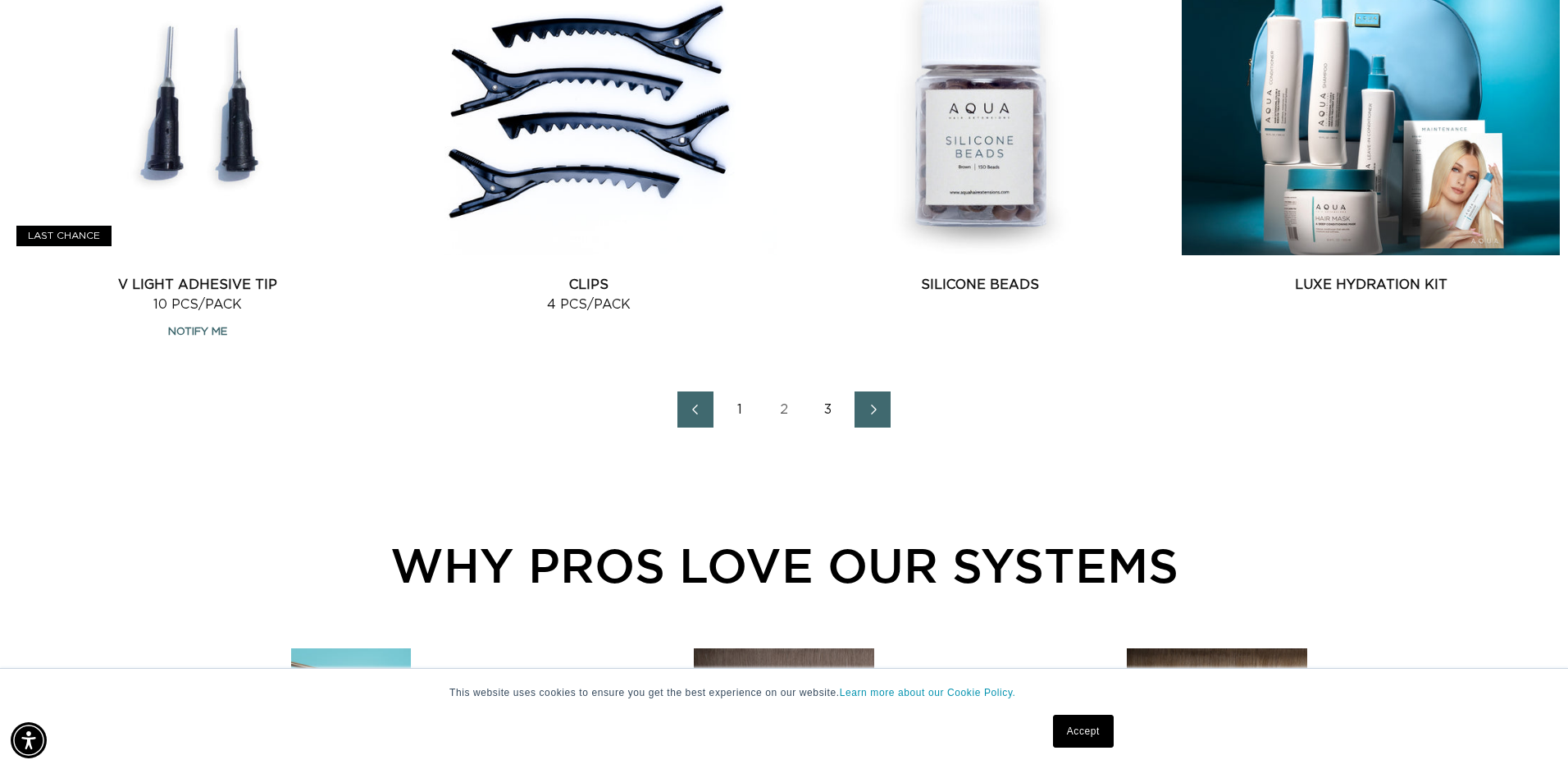
scroll to position [0, 2903]
click at [733, 422] on link "1" at bounding box center [739, 409] width 36 height 36
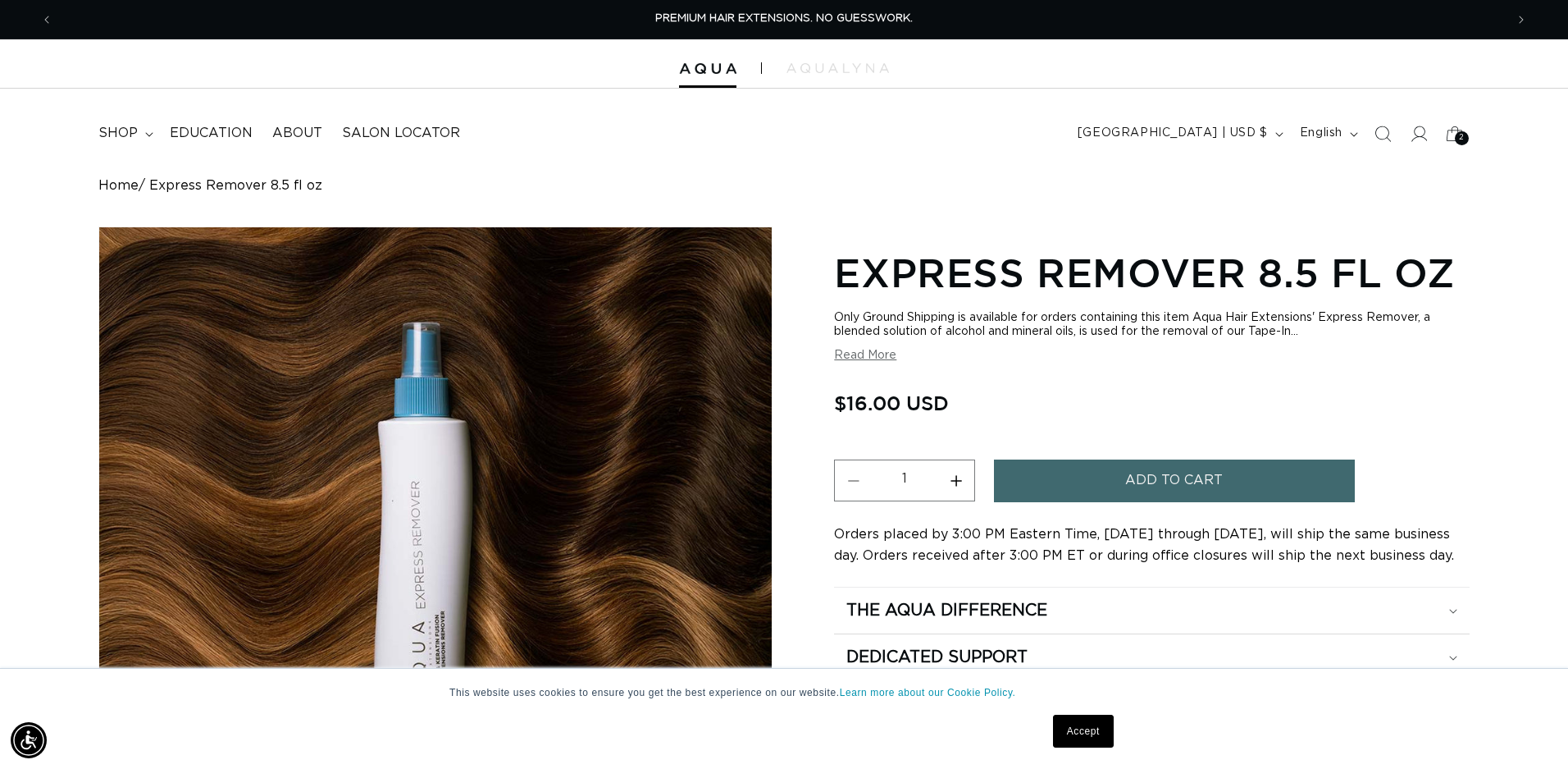
click at [1104, 460] on button "Add to cart" at bounding box center [1174, 480] width 361 height 41
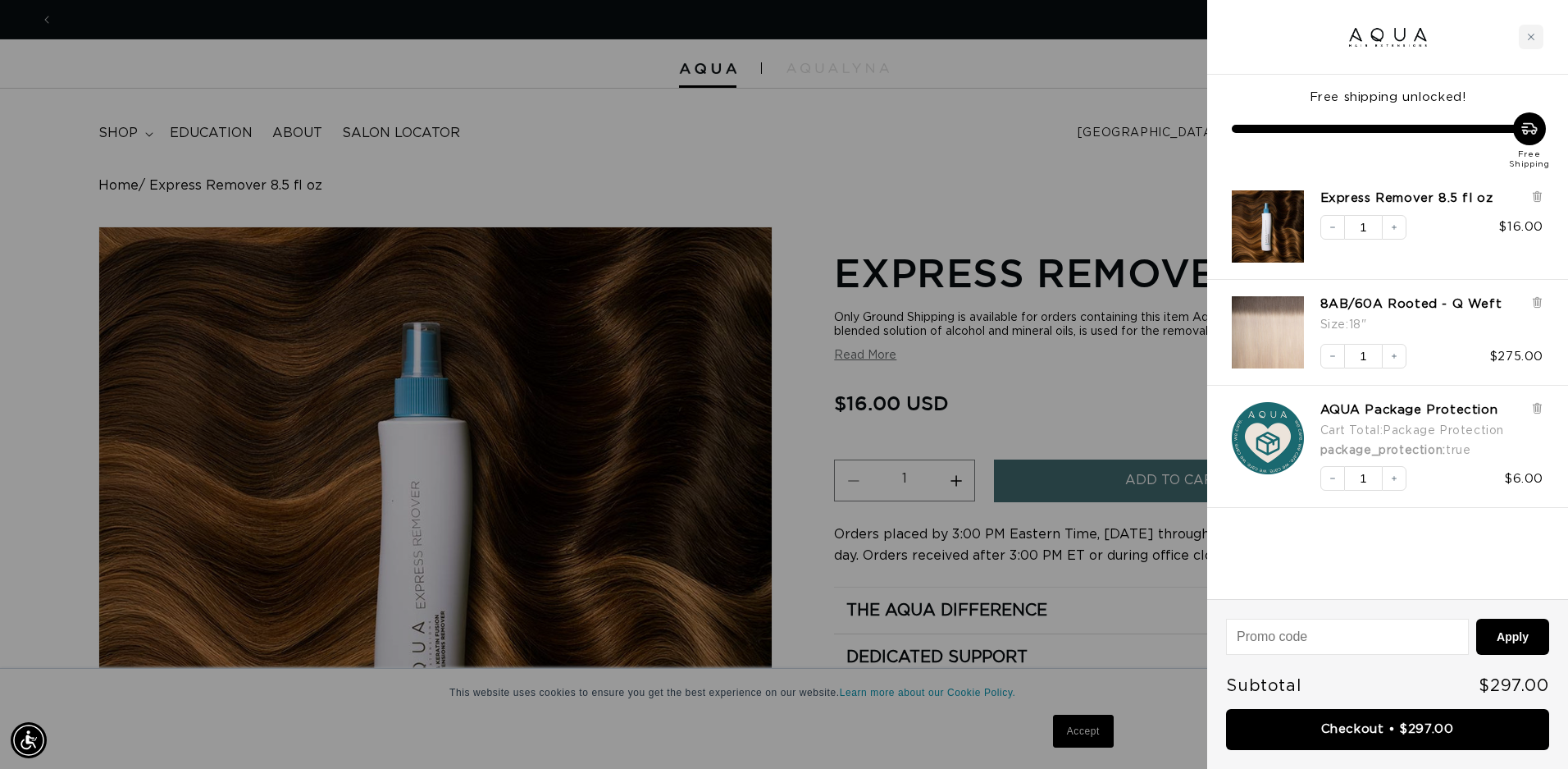
scroll to position [0, 1451]
click at [533, 176] on div at bounding box center [784, 384] width 1568 height 769
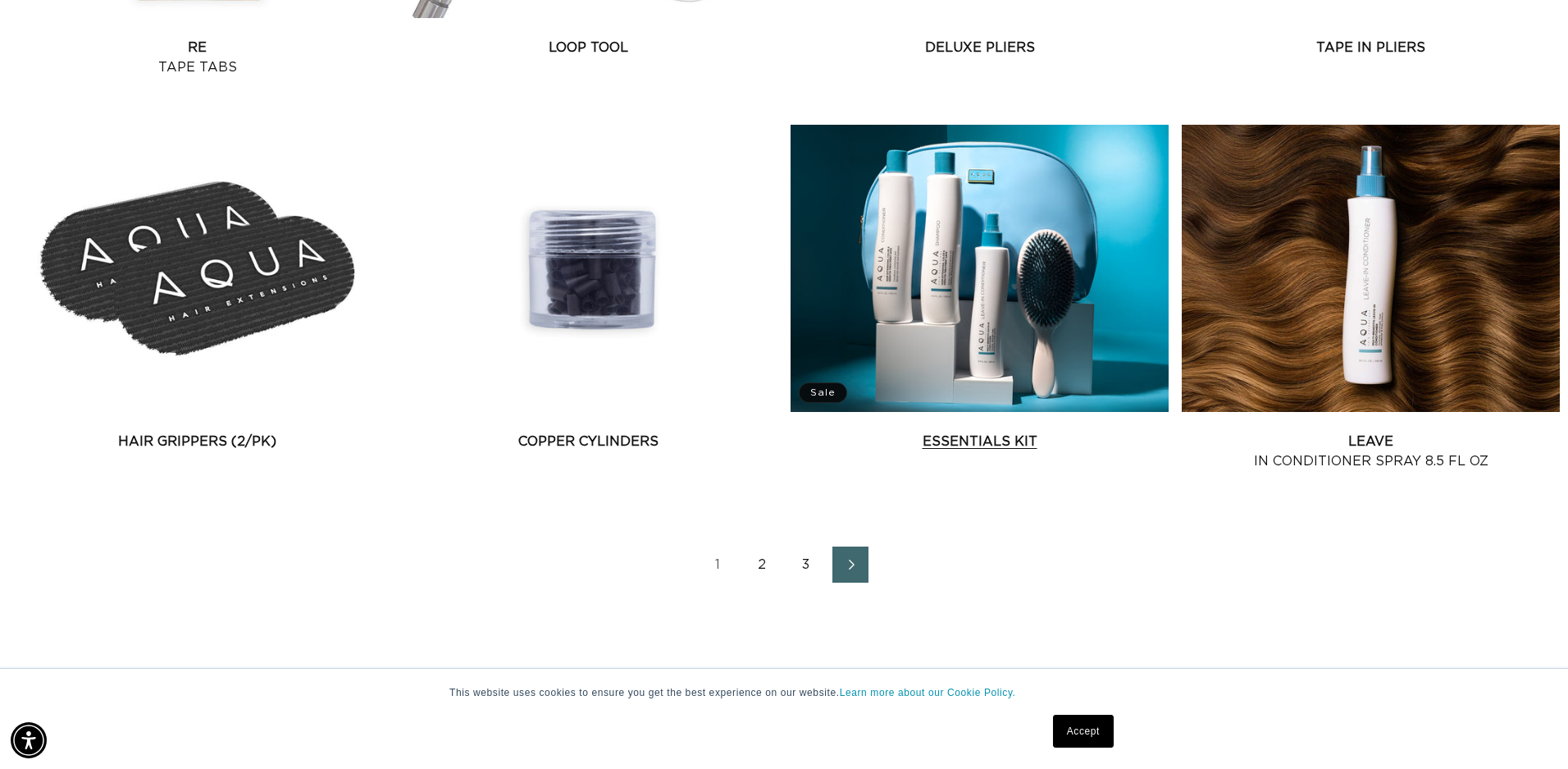
scroll to position [0, 1451]
click at [1025, 432] on link "Essentials Kit" at bounding box center [980, 441] width 378 height 19
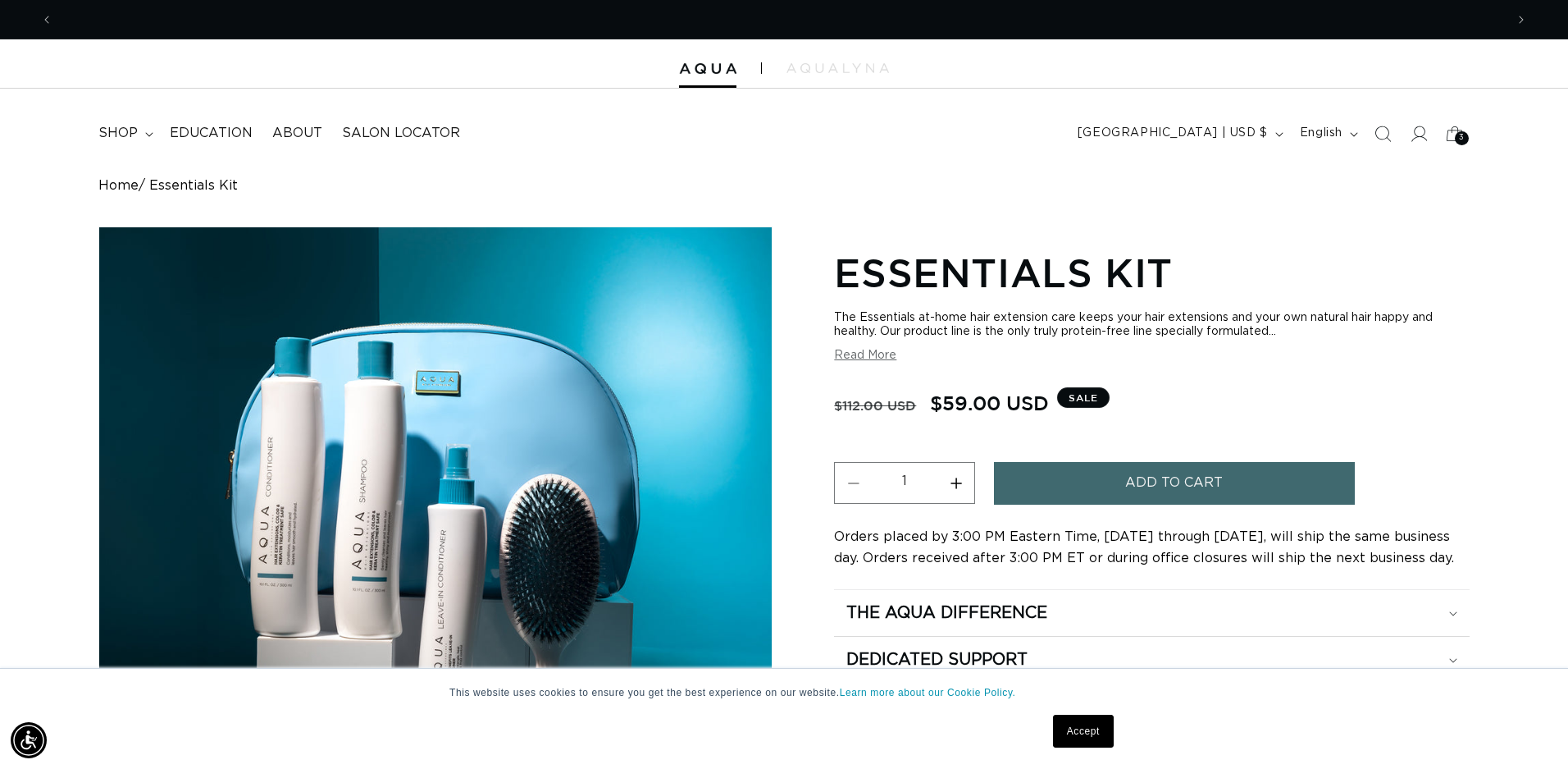
scroll to position [0, 2903]
click at [1452, 134] on icon at bounding box center [1454, 133] width 36 height 36
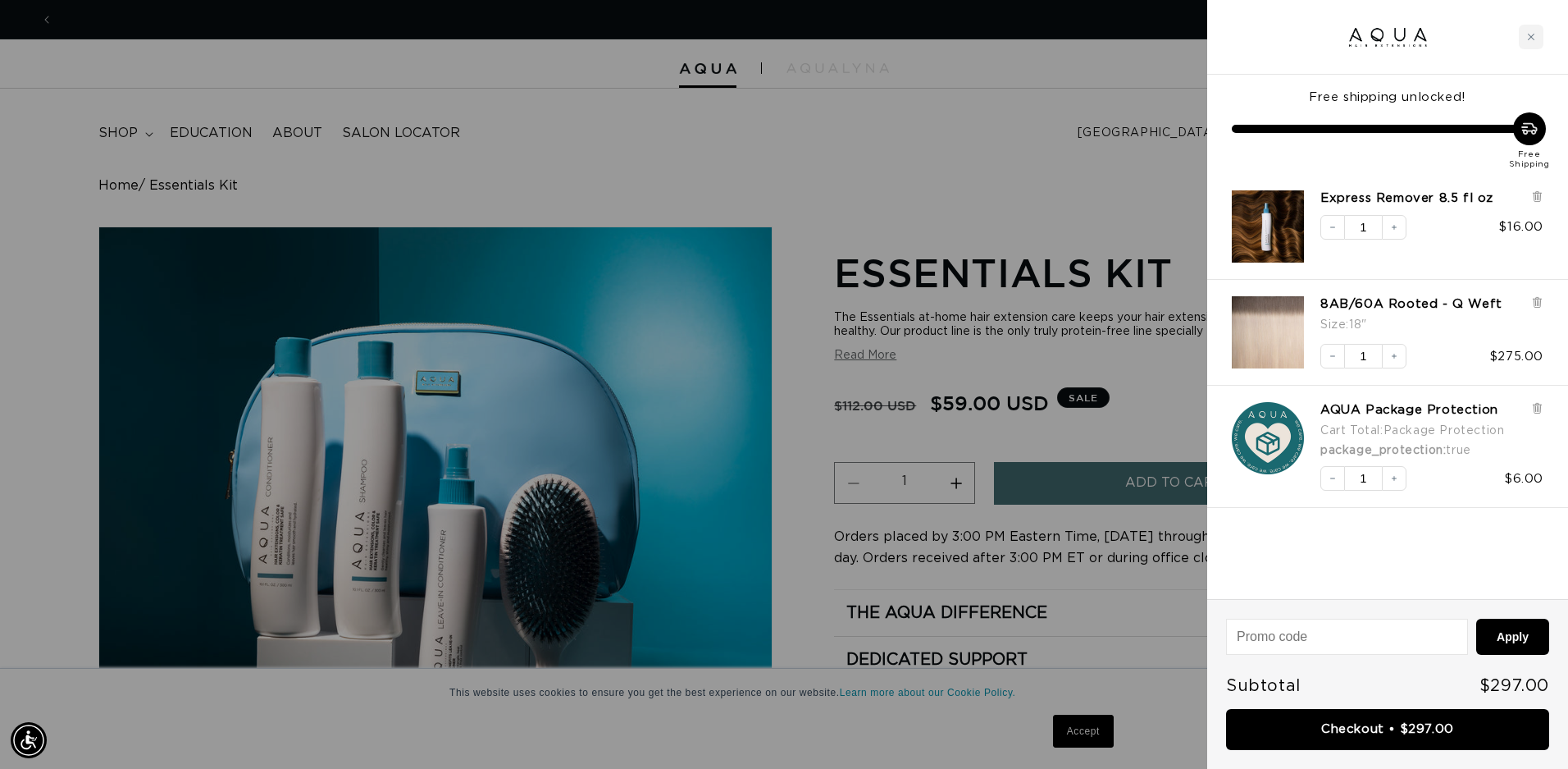
scroll to position [0, 1451]
click at [1540, 194] on icon at bounding box center [1536, 197] width 7 height 9
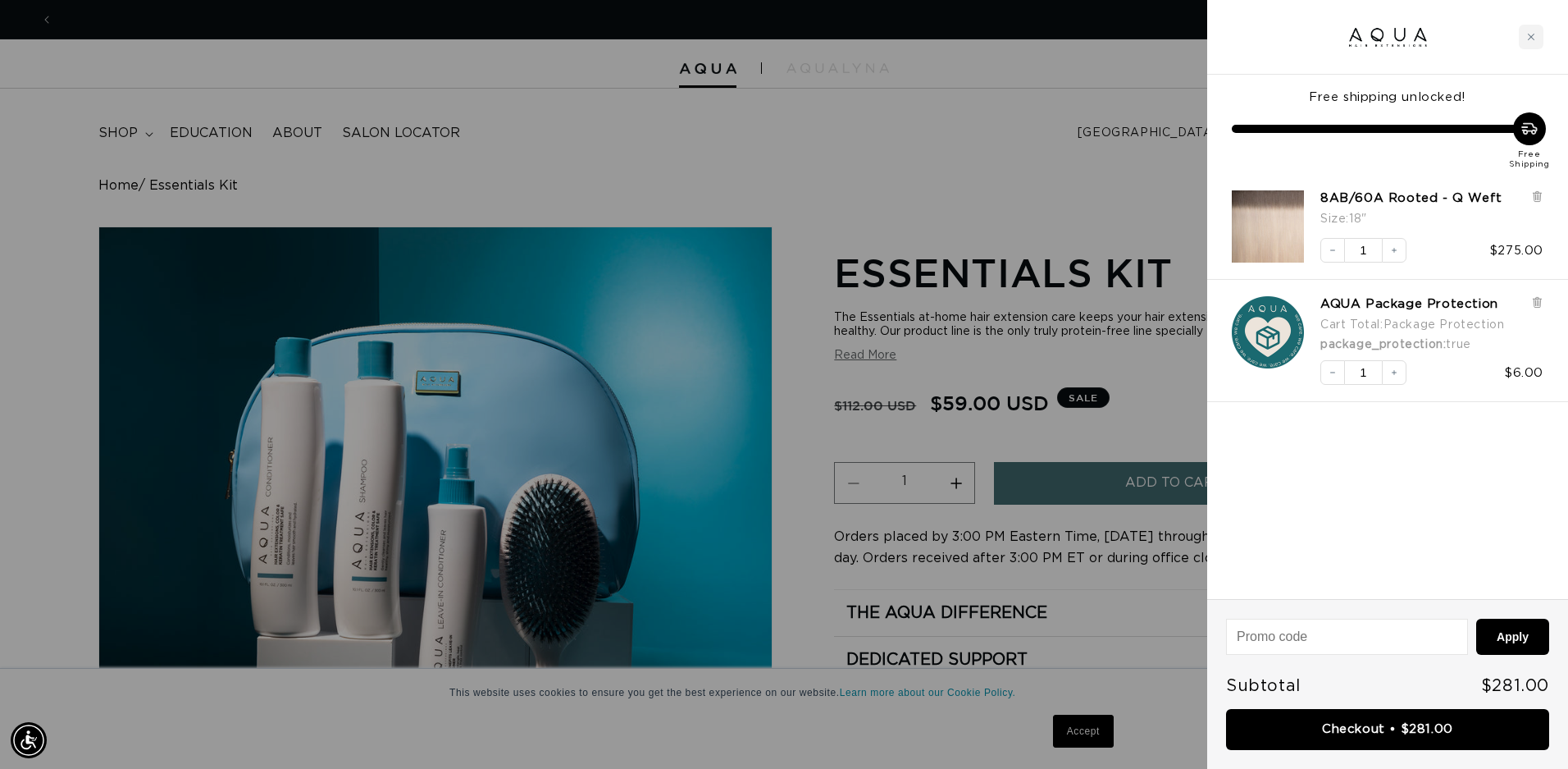
scroll to position [0, 2903]
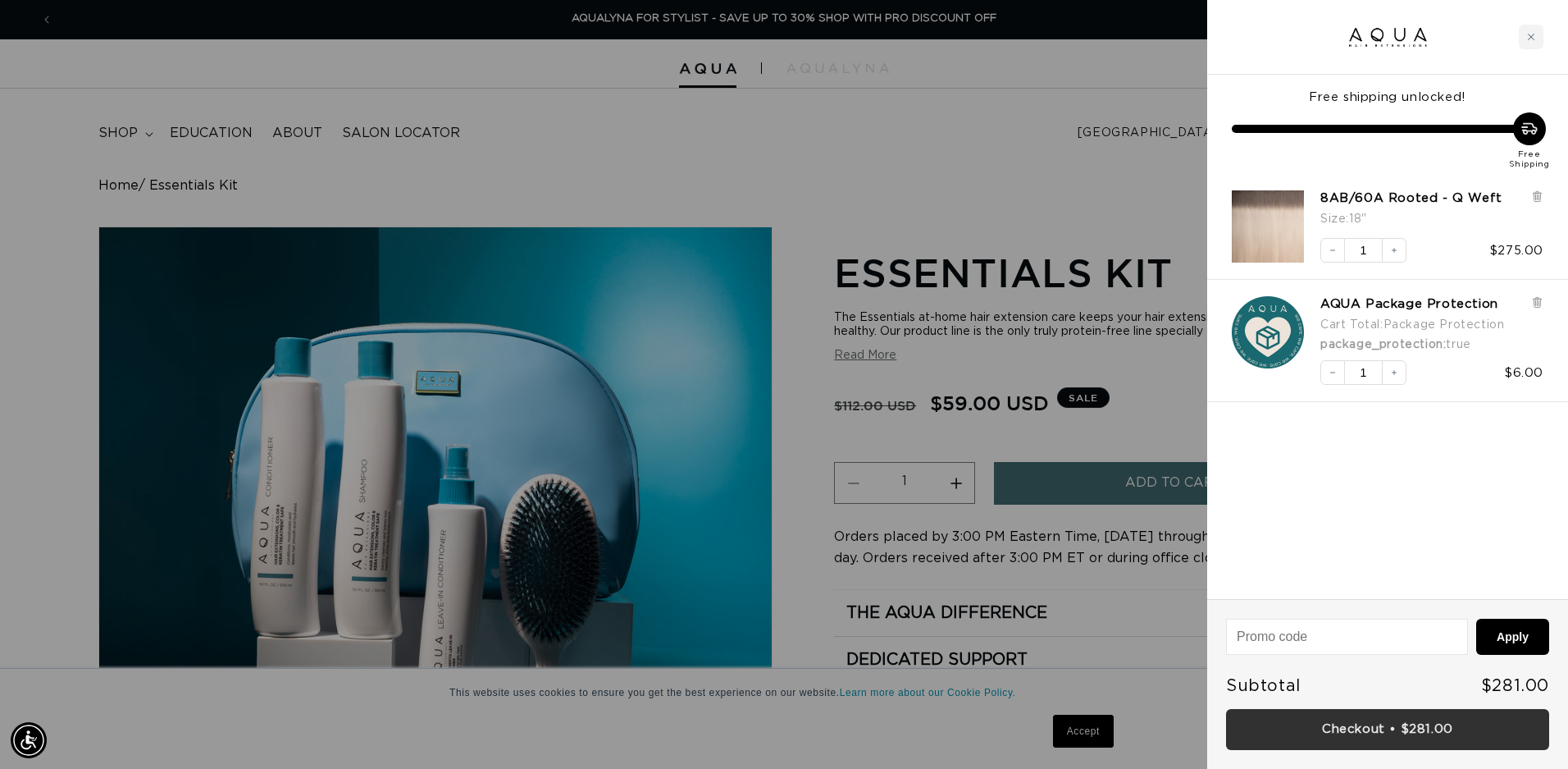
click at [1359, 736] on link "Checkout • $281.00" at bounding box center [1387, 729] width 323 height 41
